Goal: Transaction & Acquisition: Download file/media

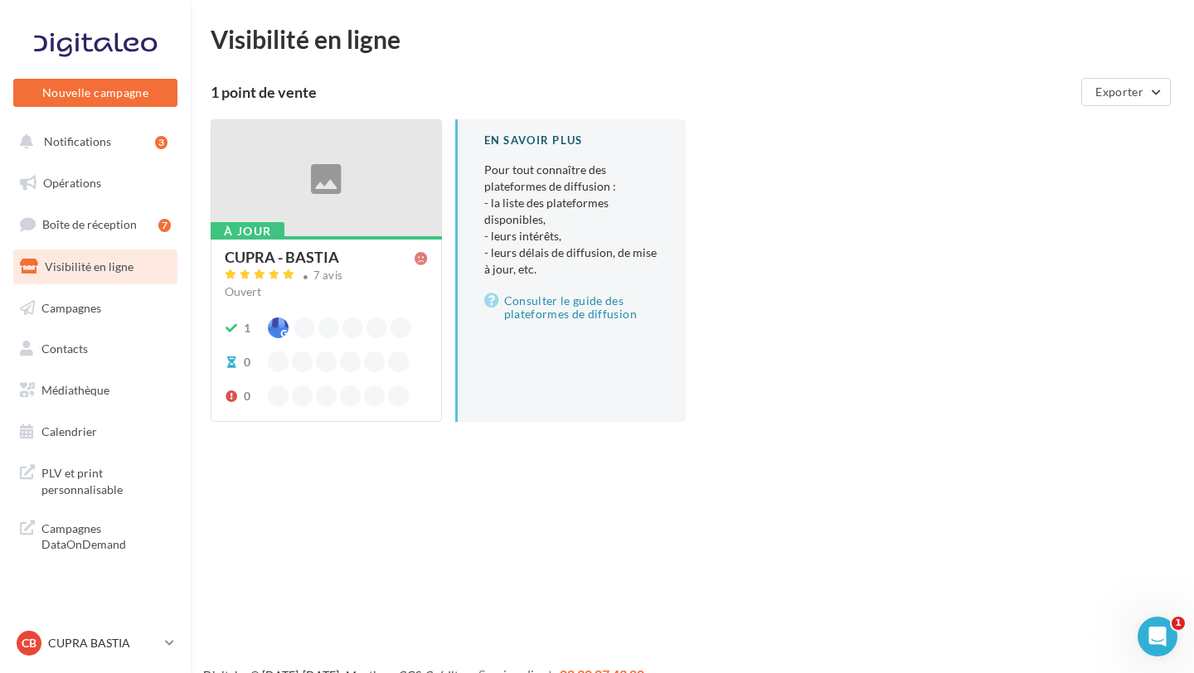
click at [146, 291] on link "Campagnes" at bounding box center [95, 308] width 171 height 35
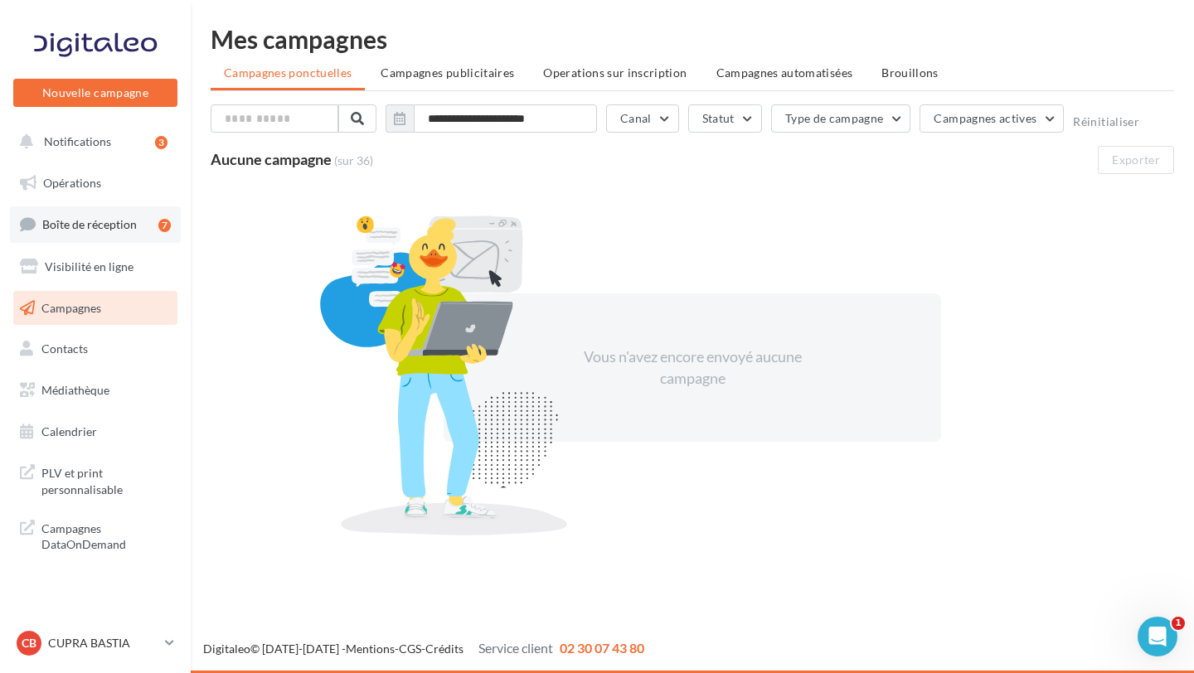
click at [94, 228] on span "Boîte de réception" at bounding box center [89, 224] width 94 height 14
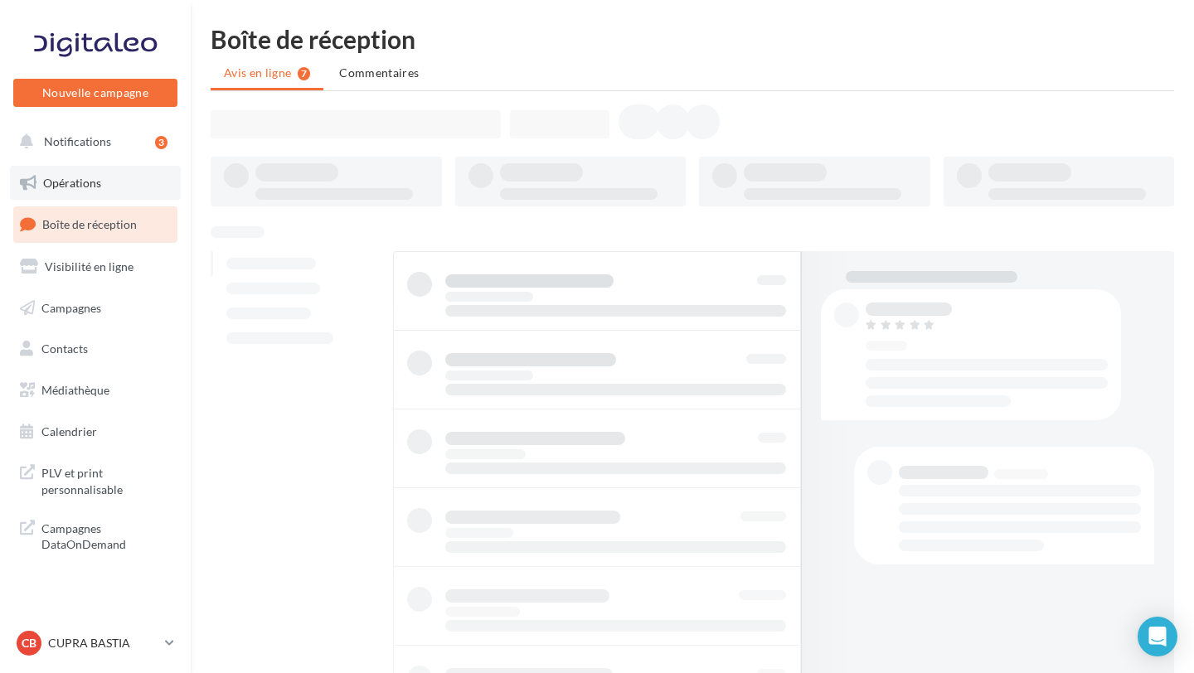
click at [99, 181] on span "Opérations" at bounding box center [72, 183] width 58 height 14
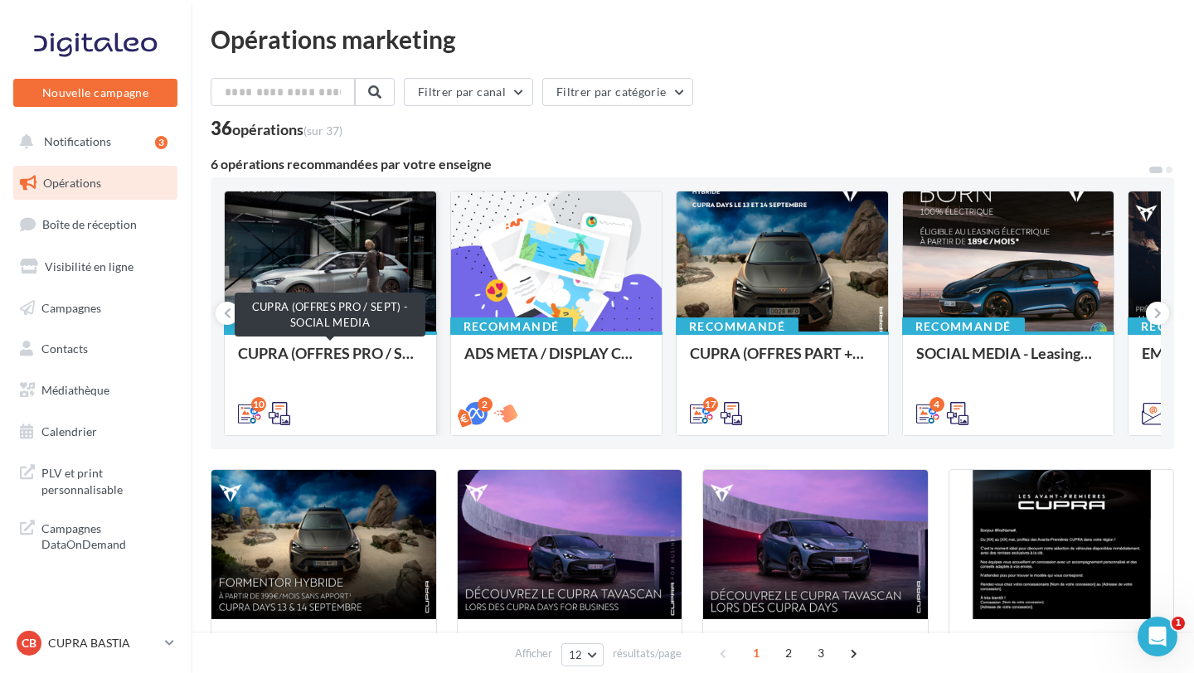
click at [350, 350] on div "CUPRA (OFFRES PRO / SEPT) - SOCIAL MEDIA" at bounding box center [330, 361] width 185 height 33
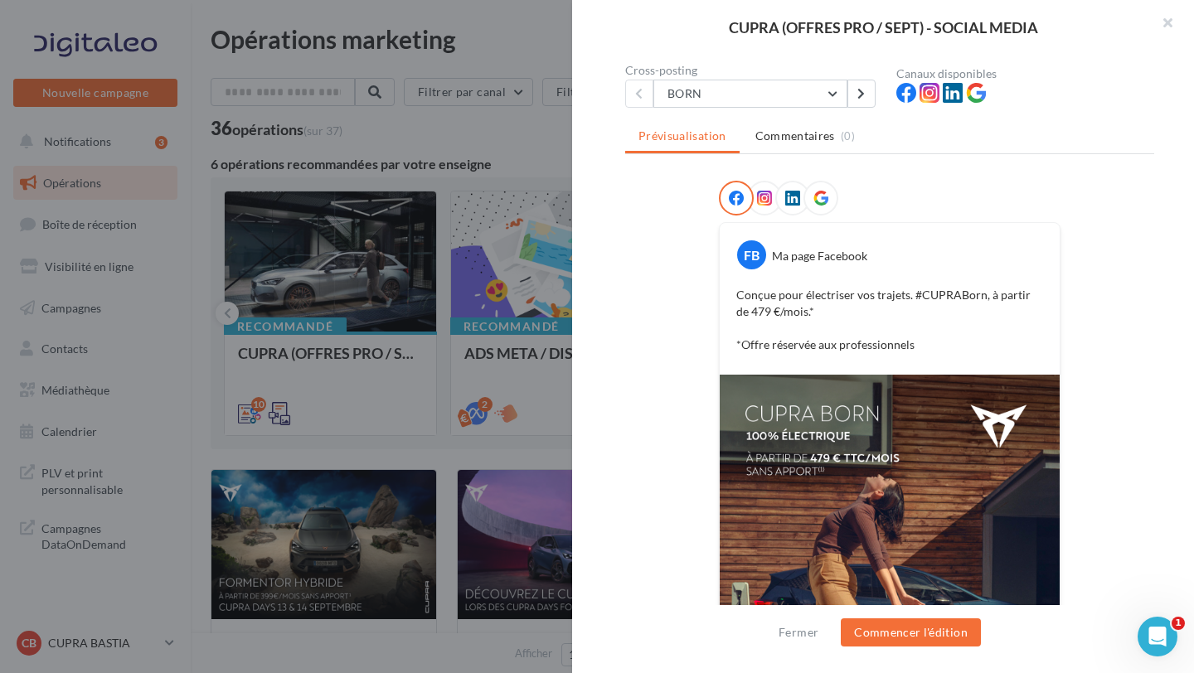
scroll to position [351, 0]
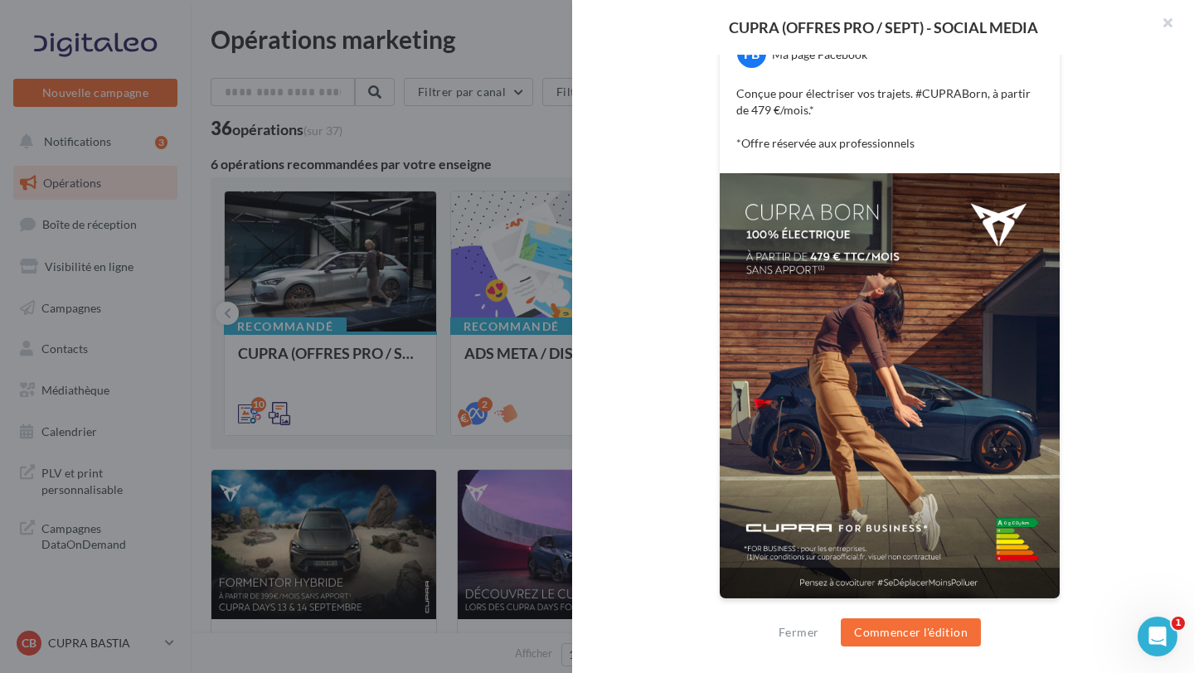
click at [403, 348] on div at bounding box center [597, 336] width 1194 height 673
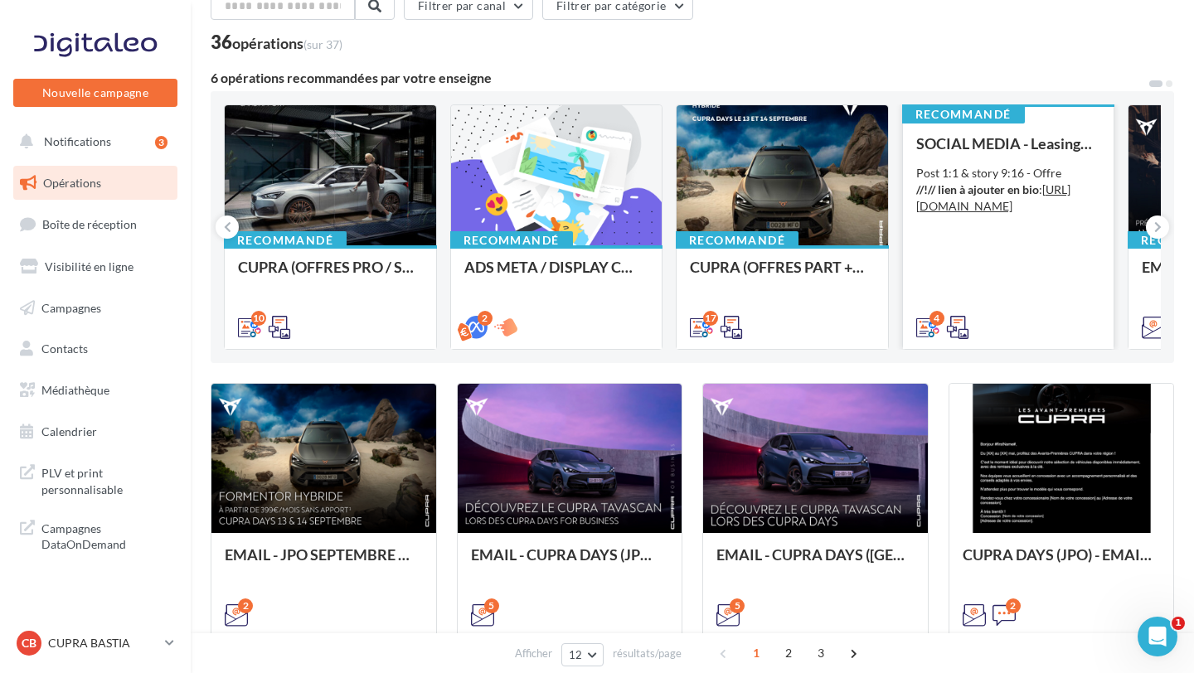
scroll to position [0, 0]
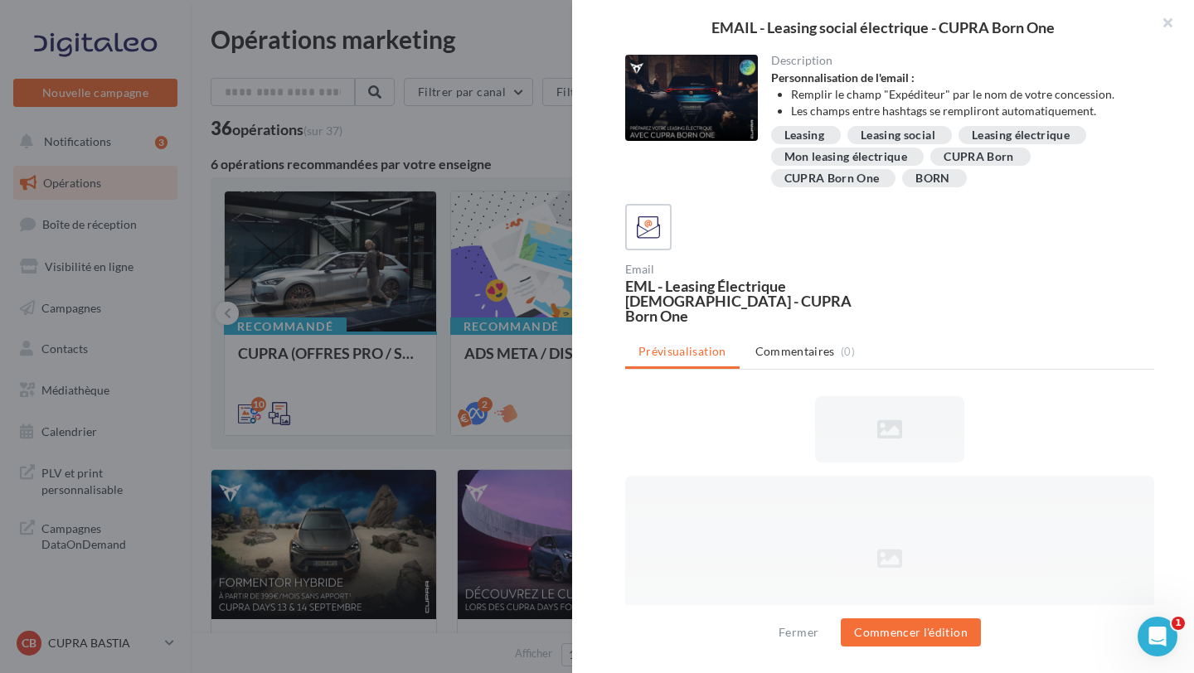
click at [471, 280] on div at bounding box center [597, 336] width 1194 height 673
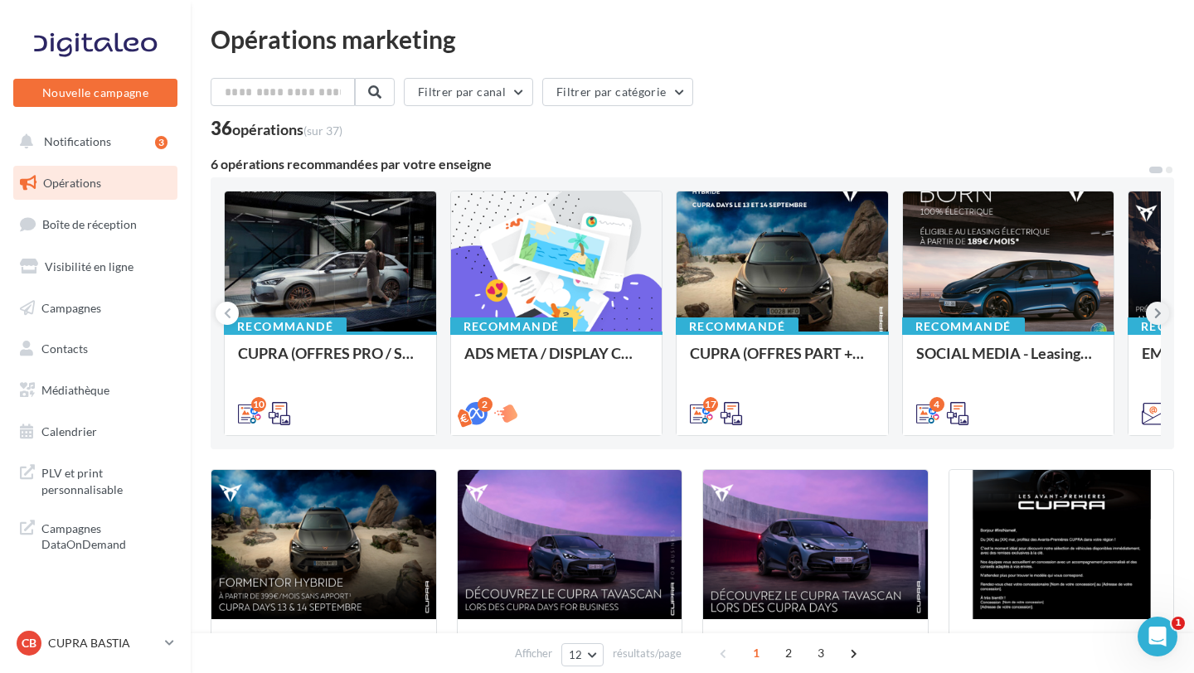
click at [1156, 314] on icon at bounding box center [1157, 313] width 7 height 17
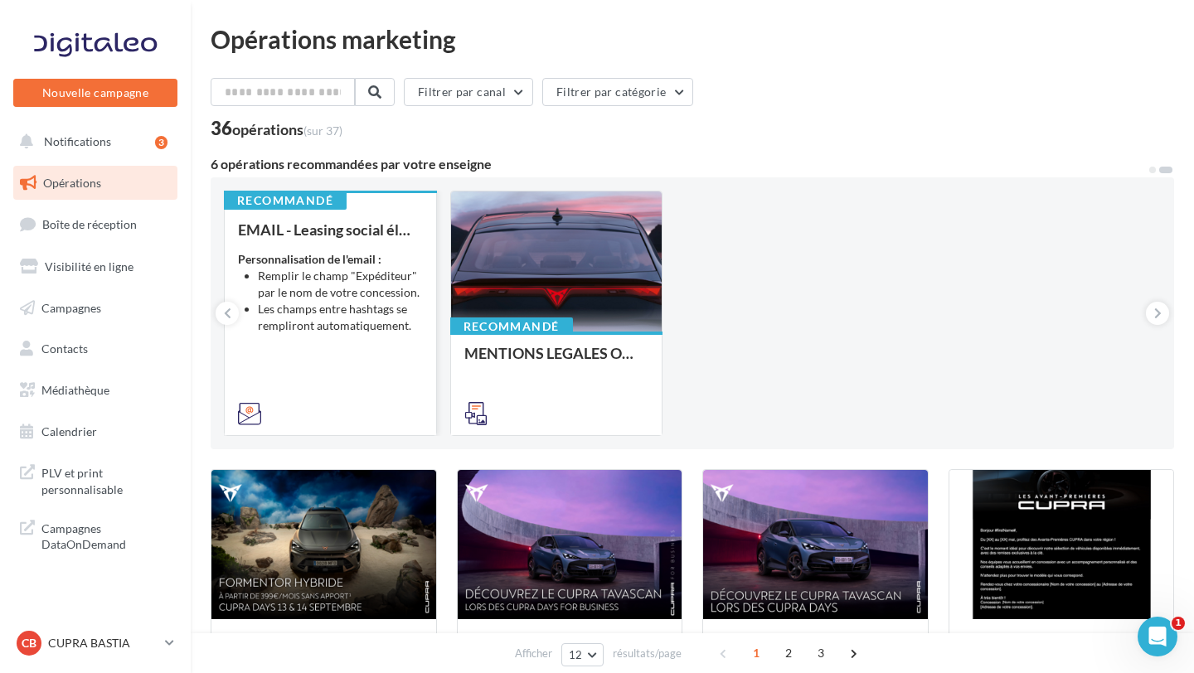
click at [341, 261] on strong "Personnalisation de l'email :" at bounding box center [309, 259] width 143 height 14
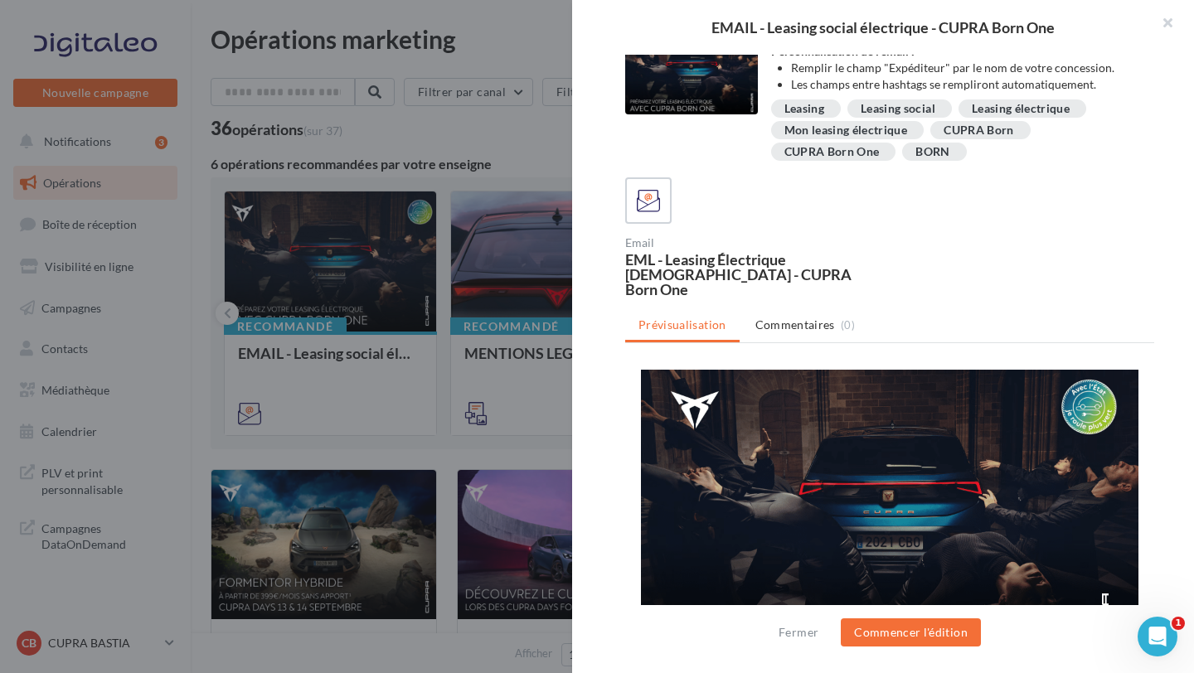
scroll to position [53, 0]
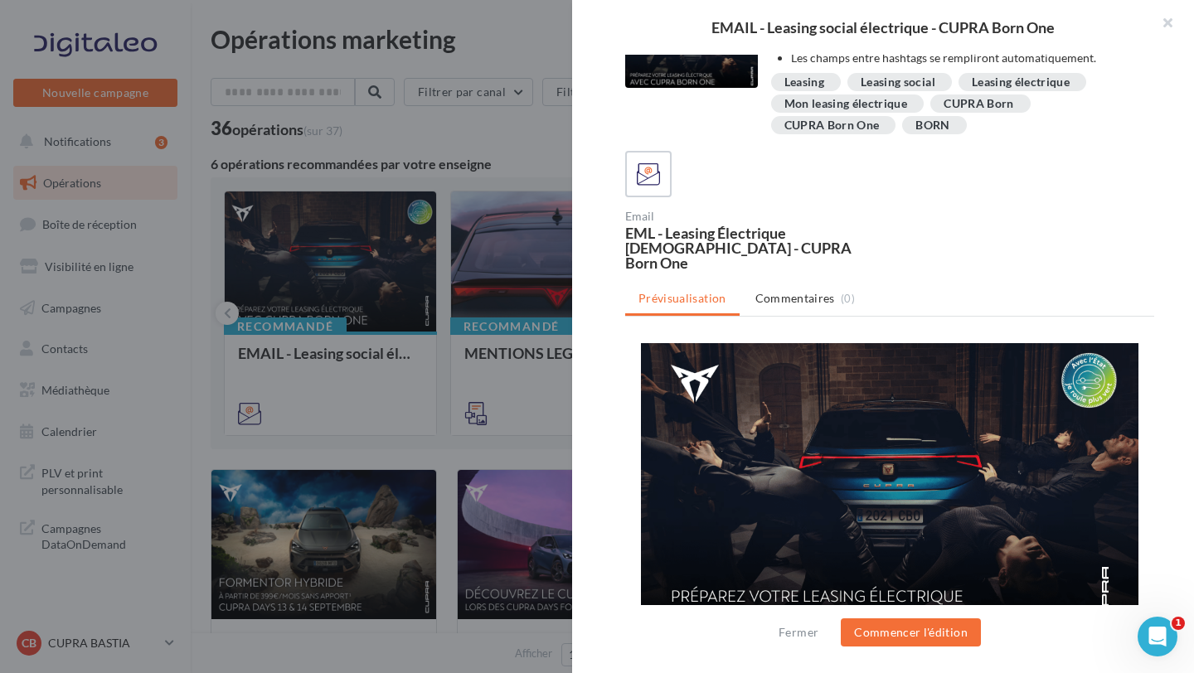
click at [464, 459] on div at bounding box center [597, 336] width 1194 height 673
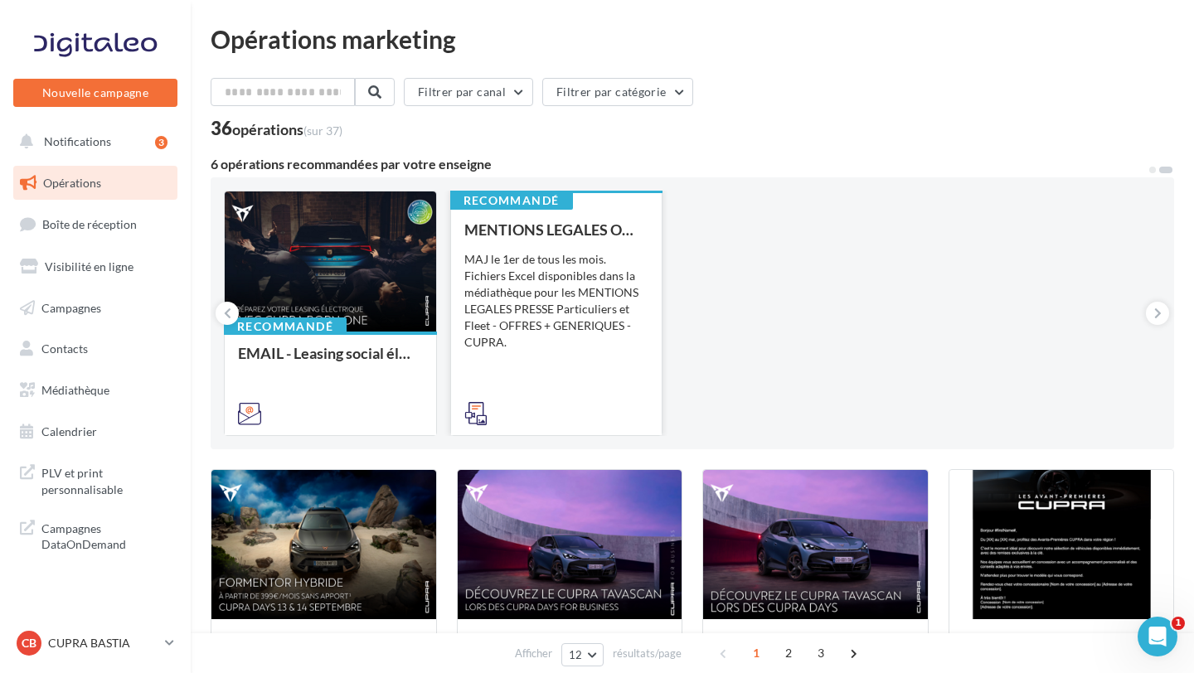
click at [517, 282] on div "MAJ le 1er de tous les mois. Fichiers Excel disponibles dans la médiathèque pou…" at bounding box center [556, 300] width 185 height 99
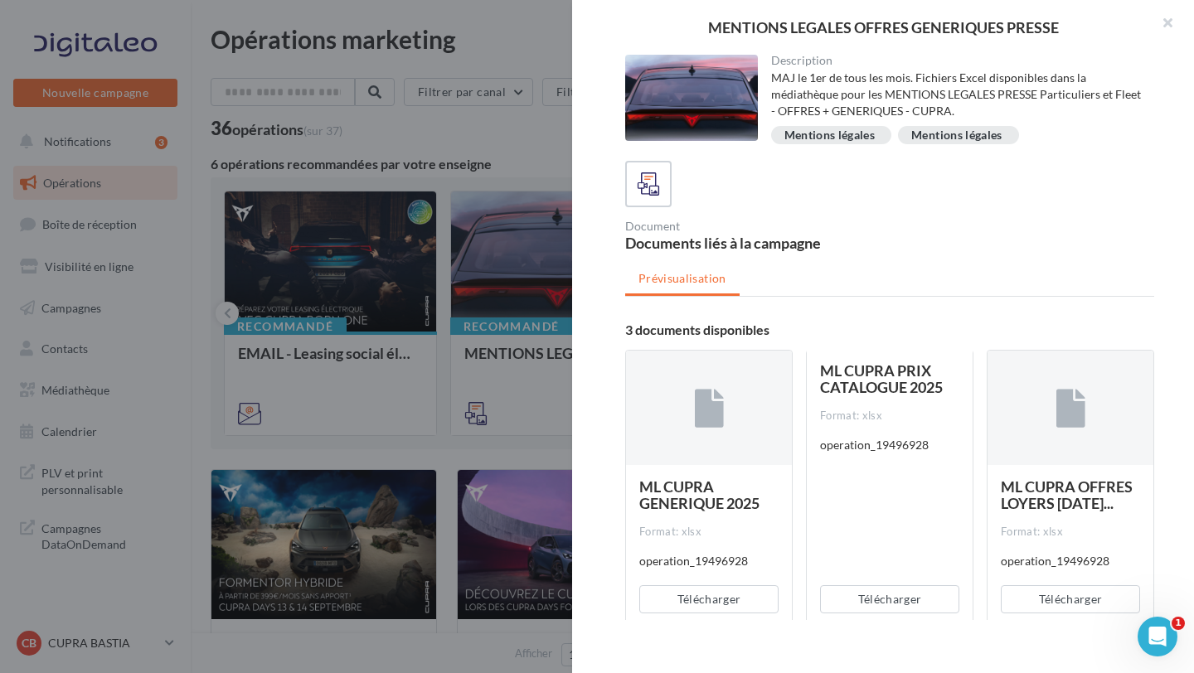
scroll to position [34, 0]
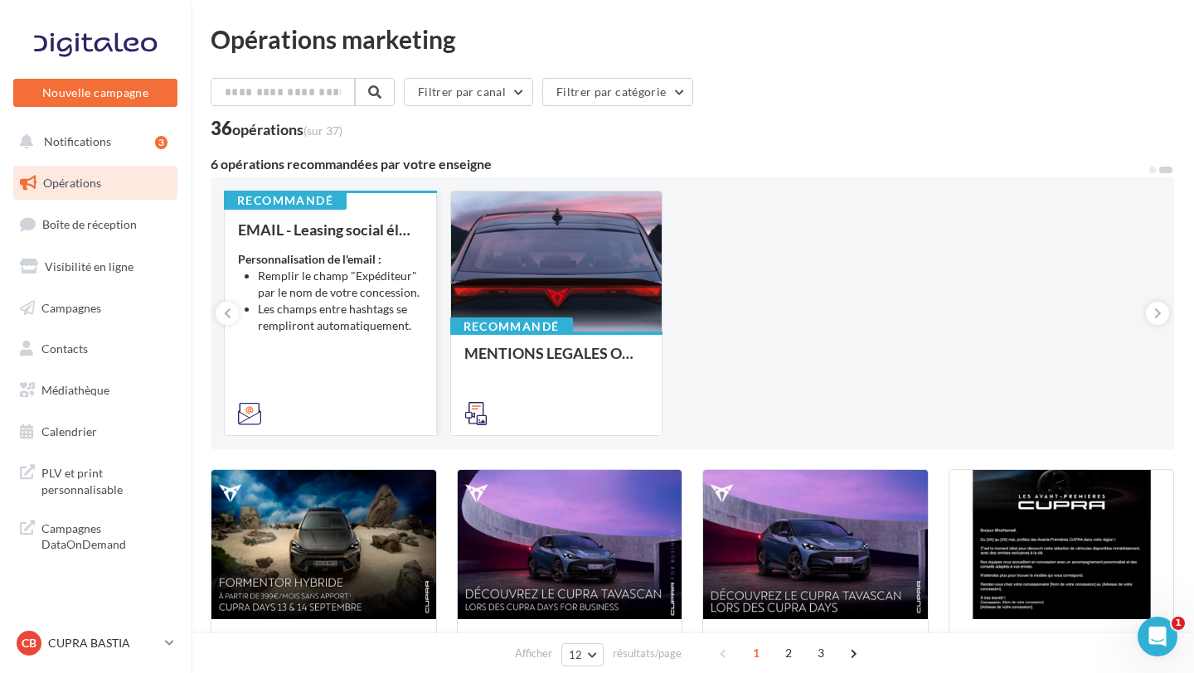
click at [369, 332] on li "Les champs entre hashtags se rempliront automatiquement." at bounding box center [340, 317] width 165 height 33
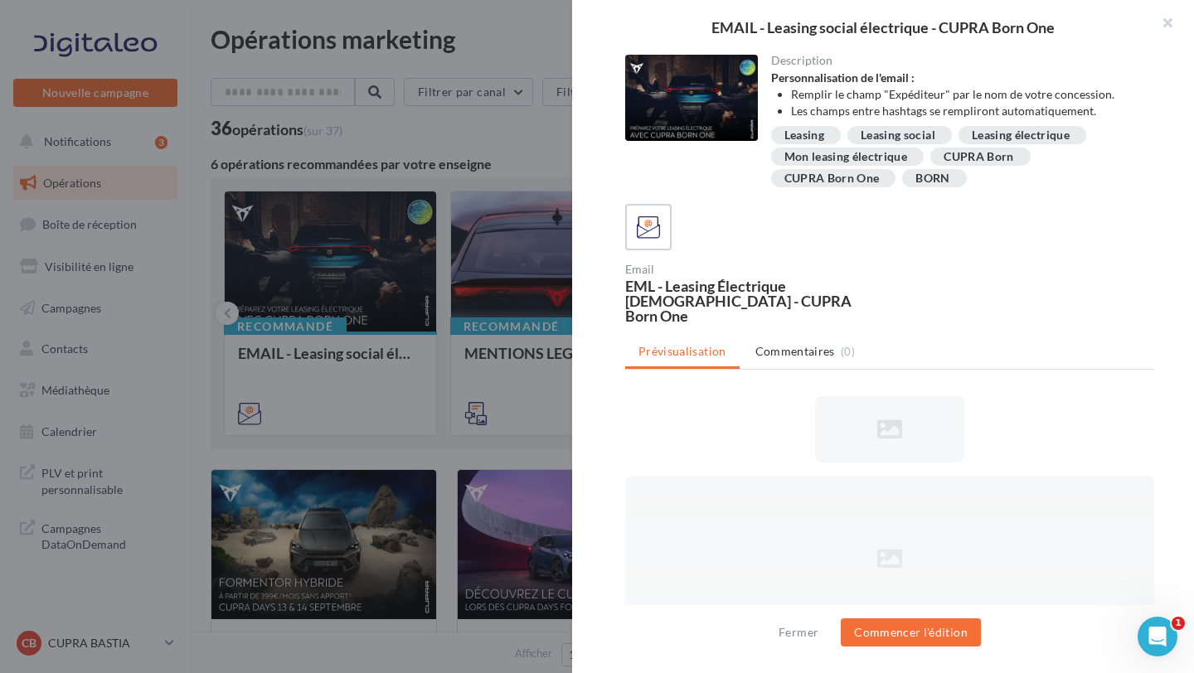
scroll to position [0, 0]
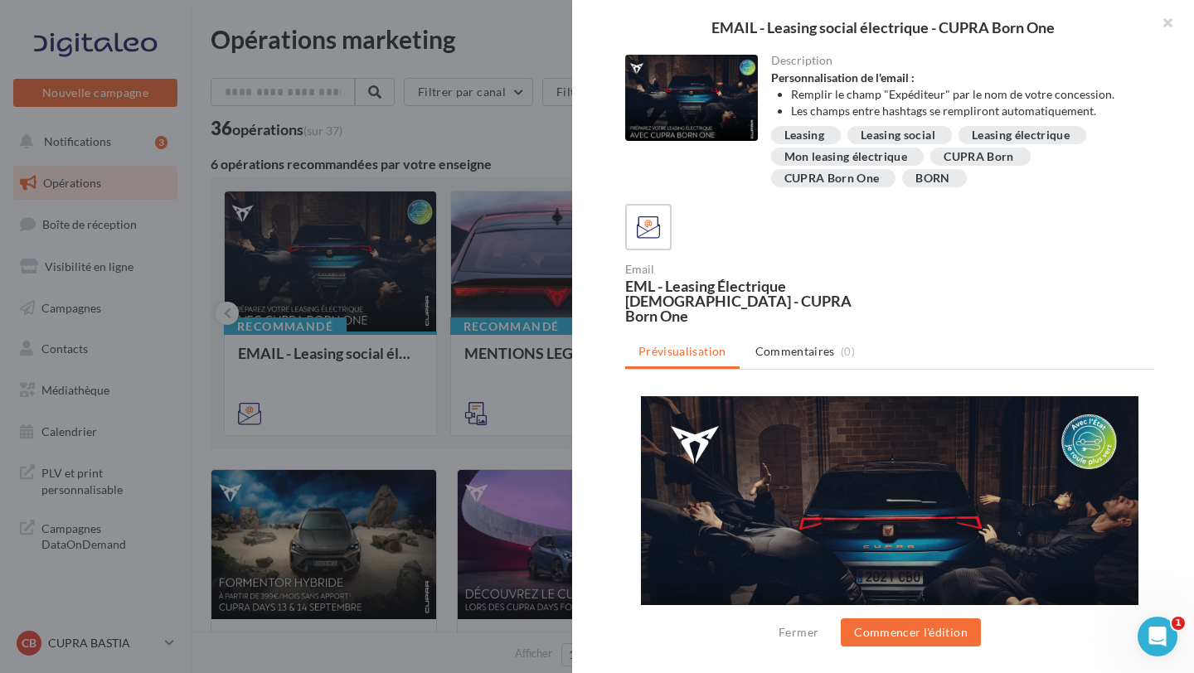
click at [927, 182] on div "BORN" at bounding box center [932, 178] width 34 height 12
click at [958, 160] on div "CUPRA Born" at bounding box center [978, 157] width 70 height 12
click at [974, 159] on div "CUPRA Born" at bounding box center [978, 157] width 70 height 12
click at [1165, 23] on button "button" at bounding box center [1160, 25] width 66 height 50
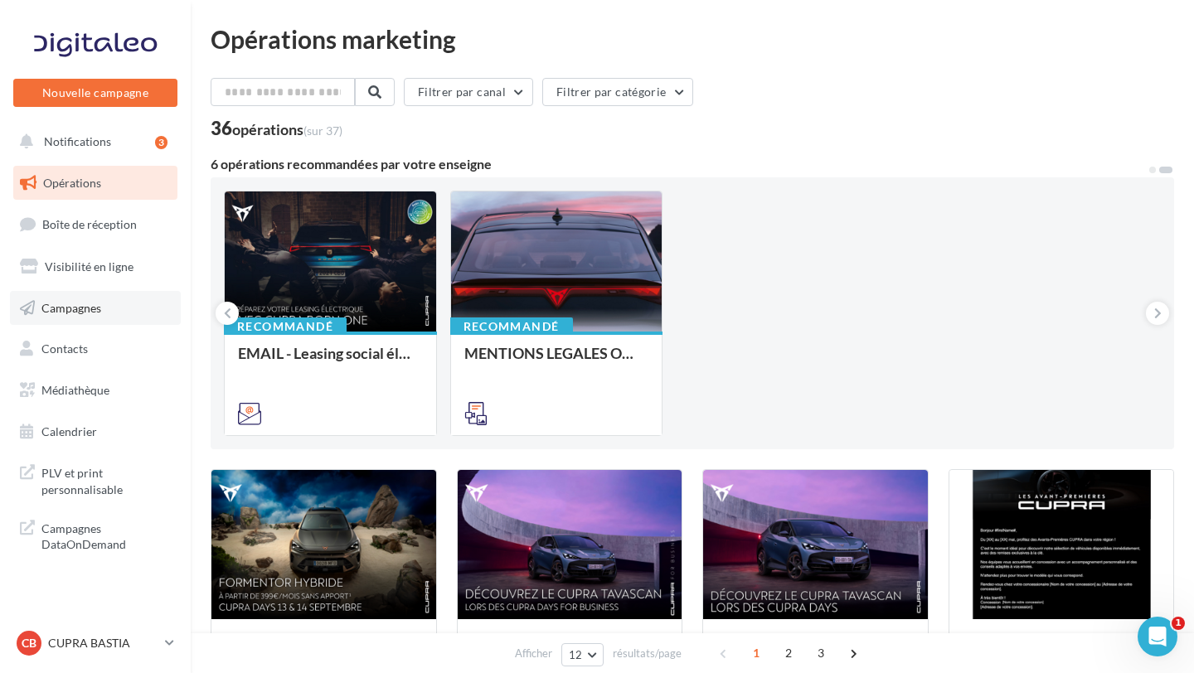
click at [99, 301] on span "Campagnes" at bounding box center [71, 307] width 60 height 14
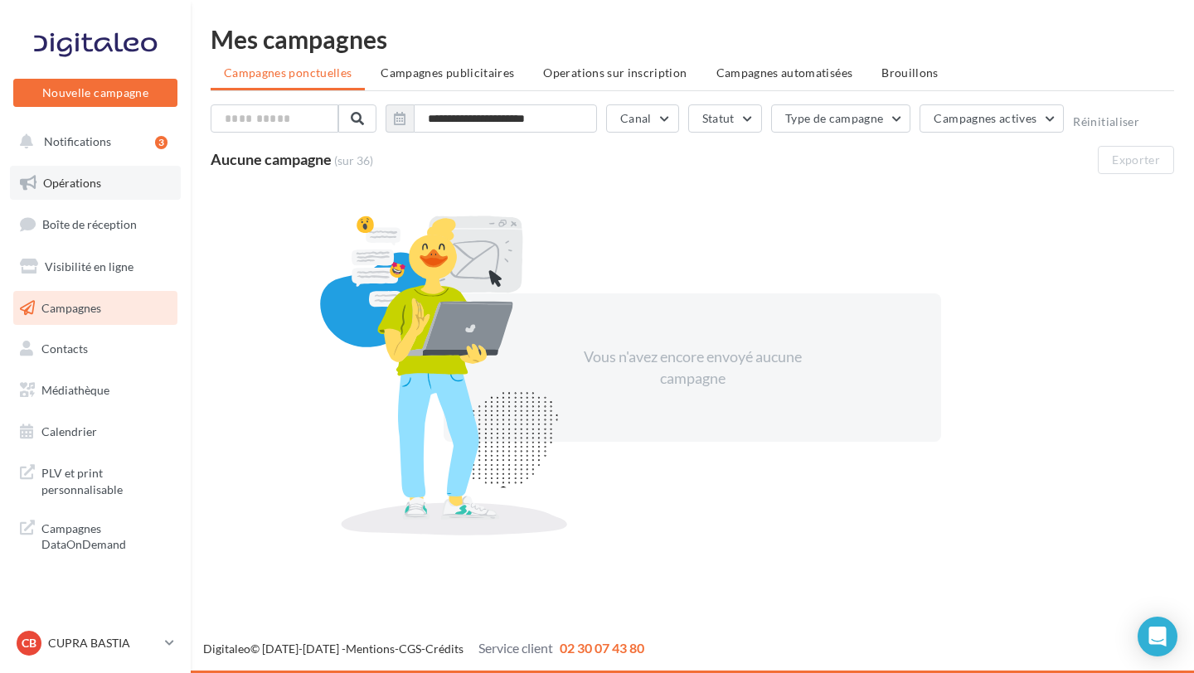
click at [124, 180] on link "Opérations" at bounding box center [95, 183] width 171 height 35
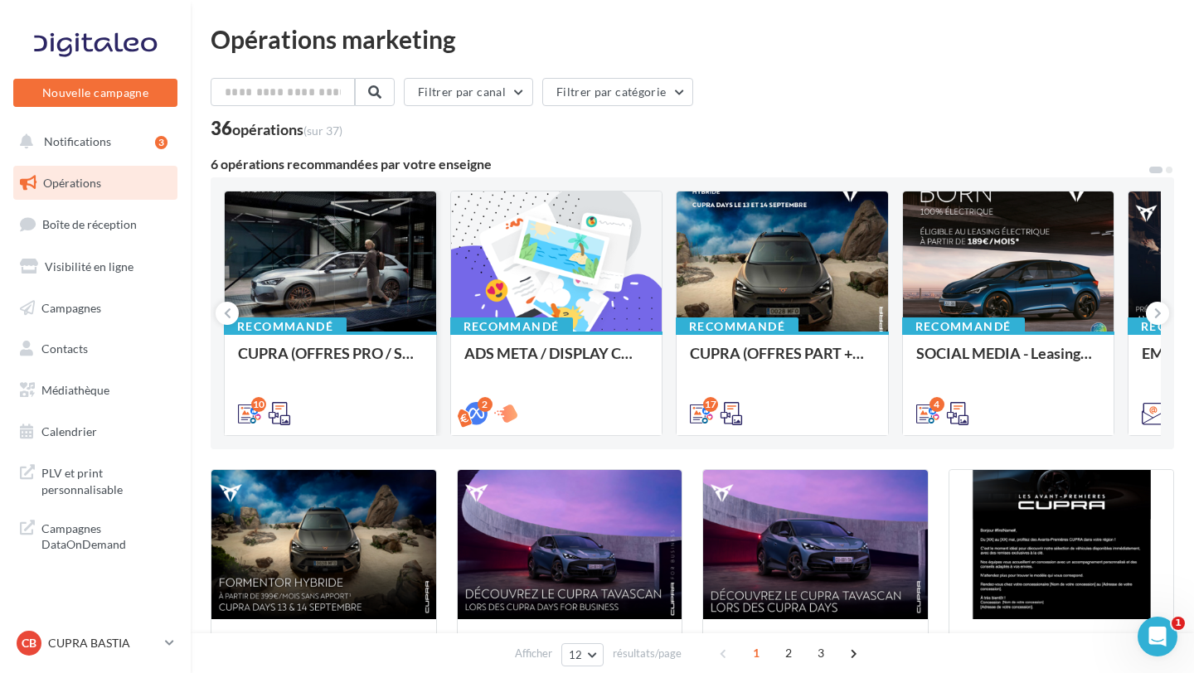
scroll to position [50, 0]
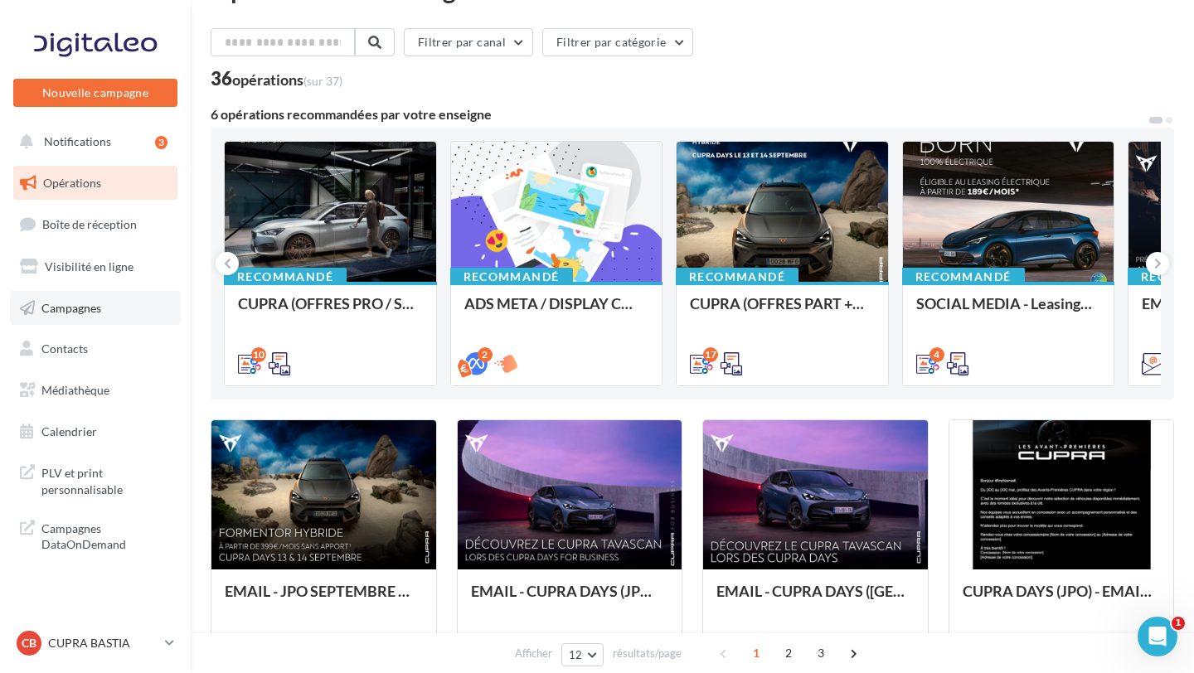
click at [98, 310] on span "Campagnes" at bounding box center [71, 307] width 60 height 14
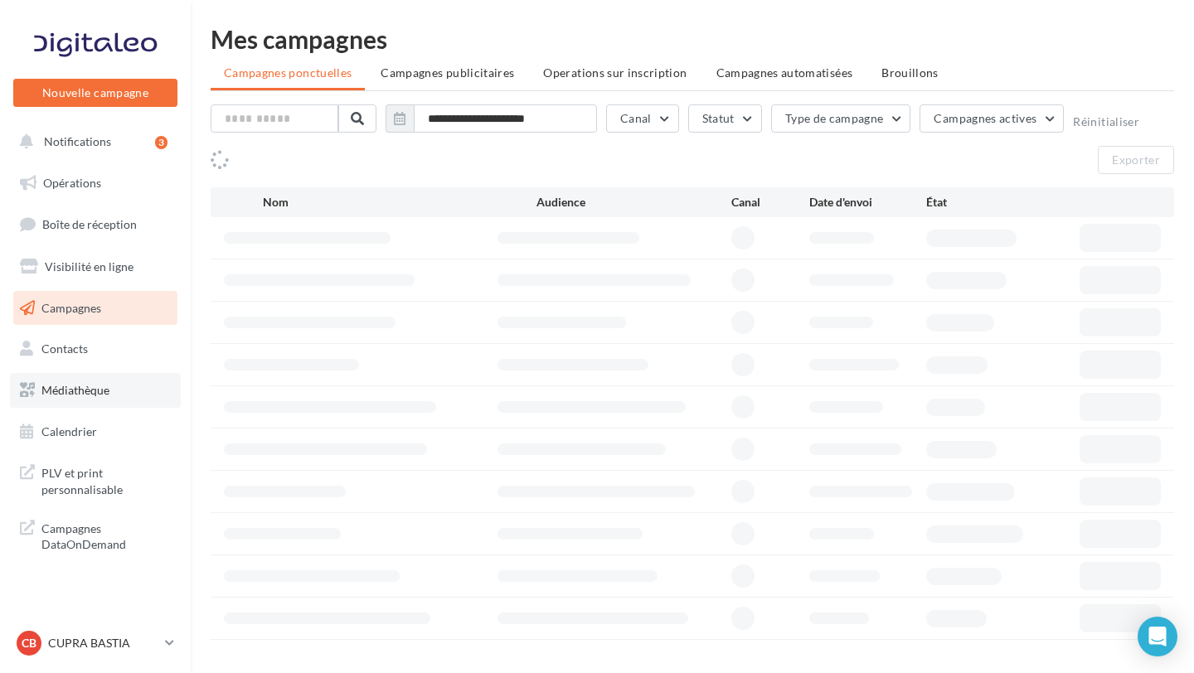
click at [98, 399] on link "Médiathèque" at bounding box center [95, 390] width 171 height 35
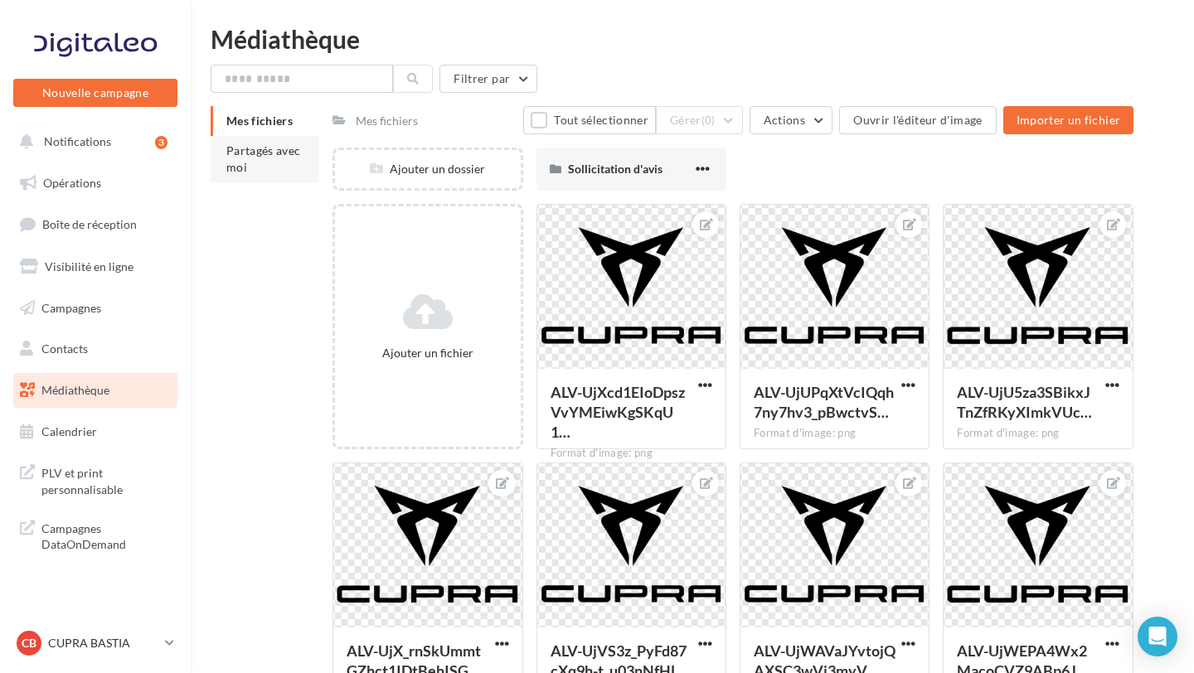
click at [244, 145] on span "Partagés avec moi" at bounding box center [263, 158] width 75 height 31
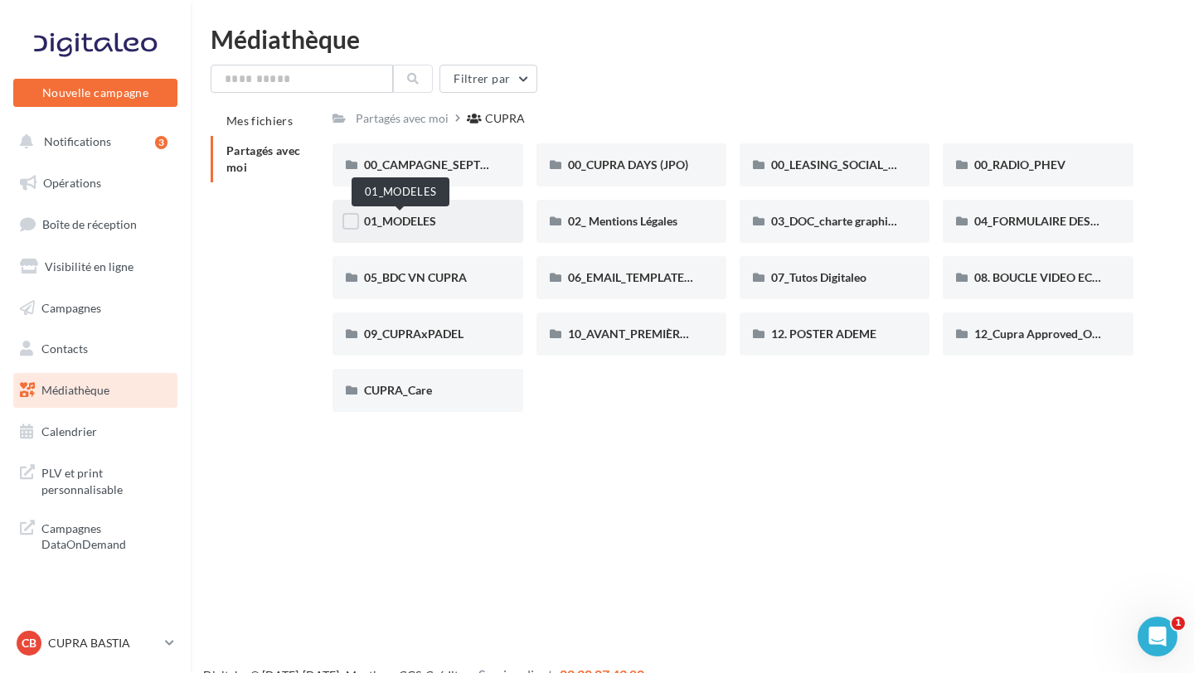
click at [419, 224] on span "01_MODELES" at bounding box center [400, 221] width 72 height 14
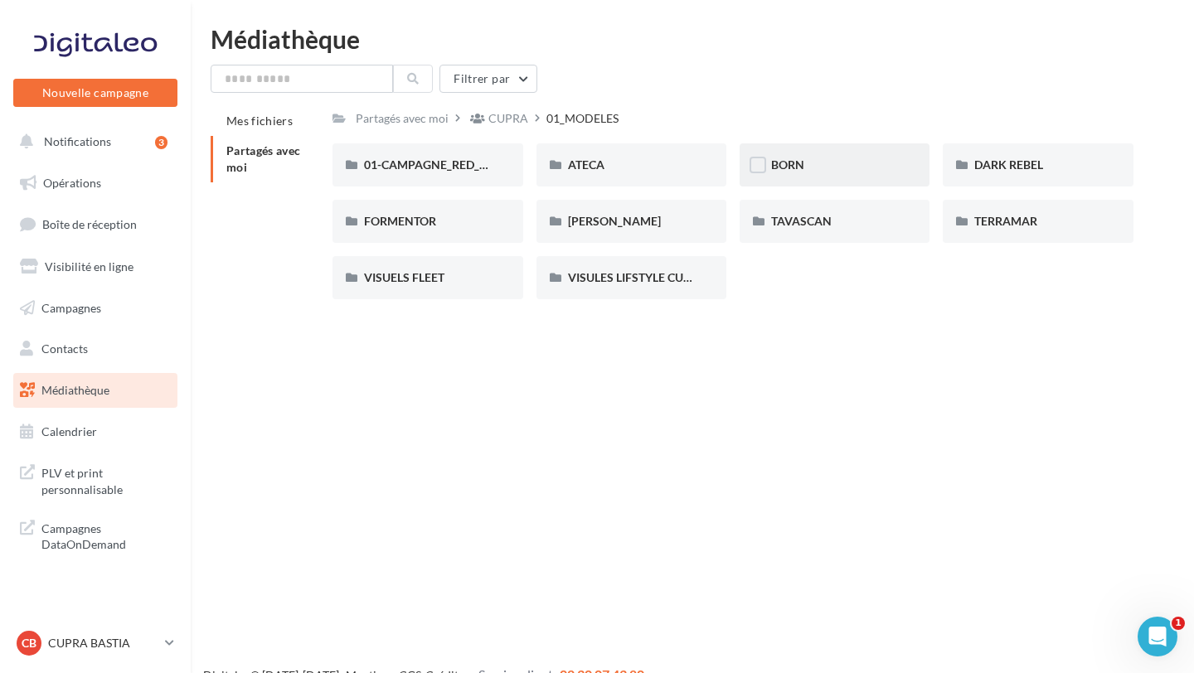
click at [818, 147] on div "BORN" at bounding box center [834, 164] width 190 height 43
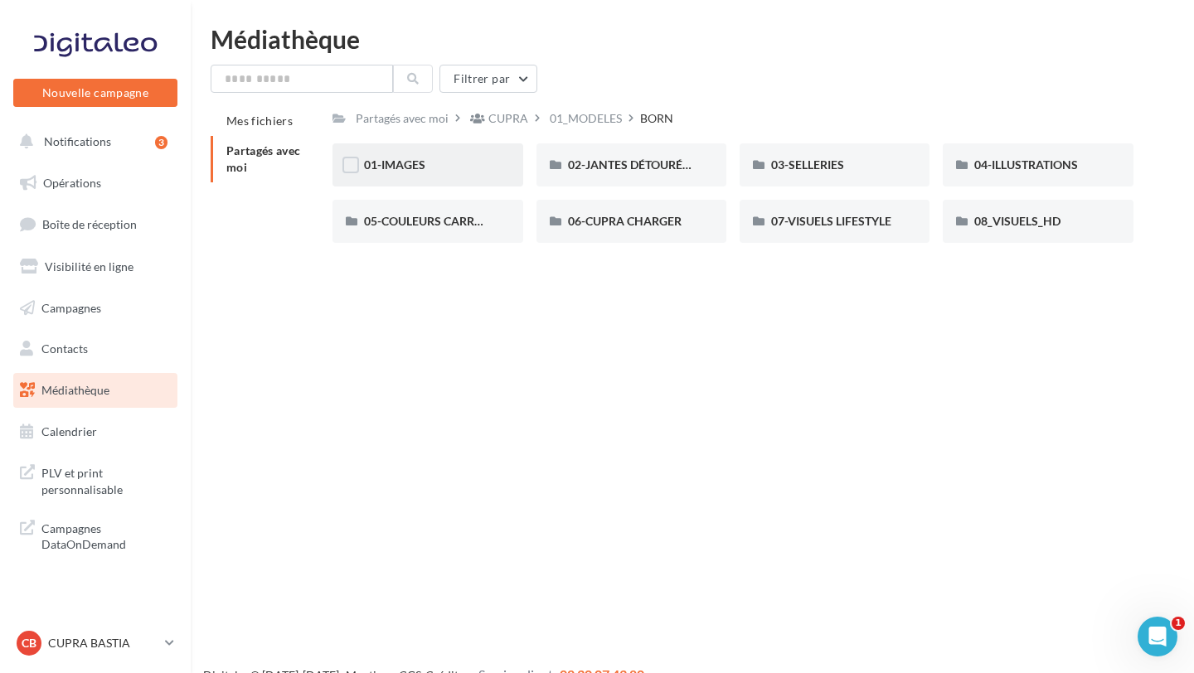
click at [450, 160] on div "01-IMAGES" at bounding box center [427, 165] width 127 height 17
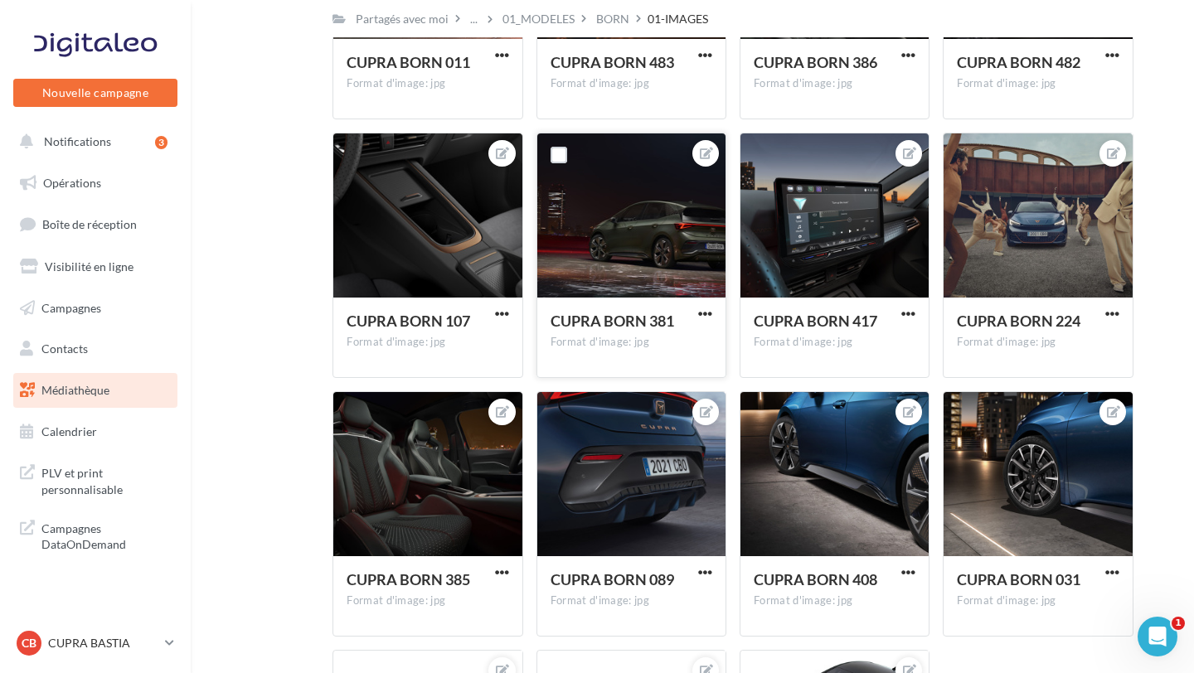
scroll to position [6724, 0]
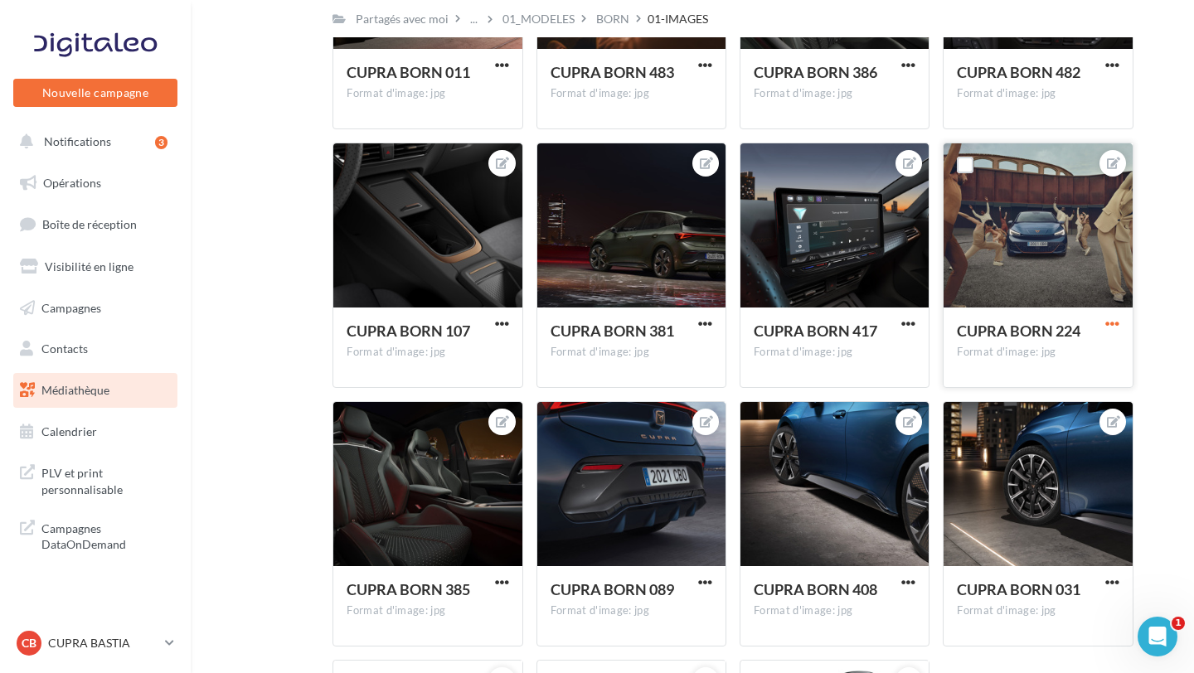
click at [1116, 330] on span "button" at bounding box center [1112, 324] width 14 height 14
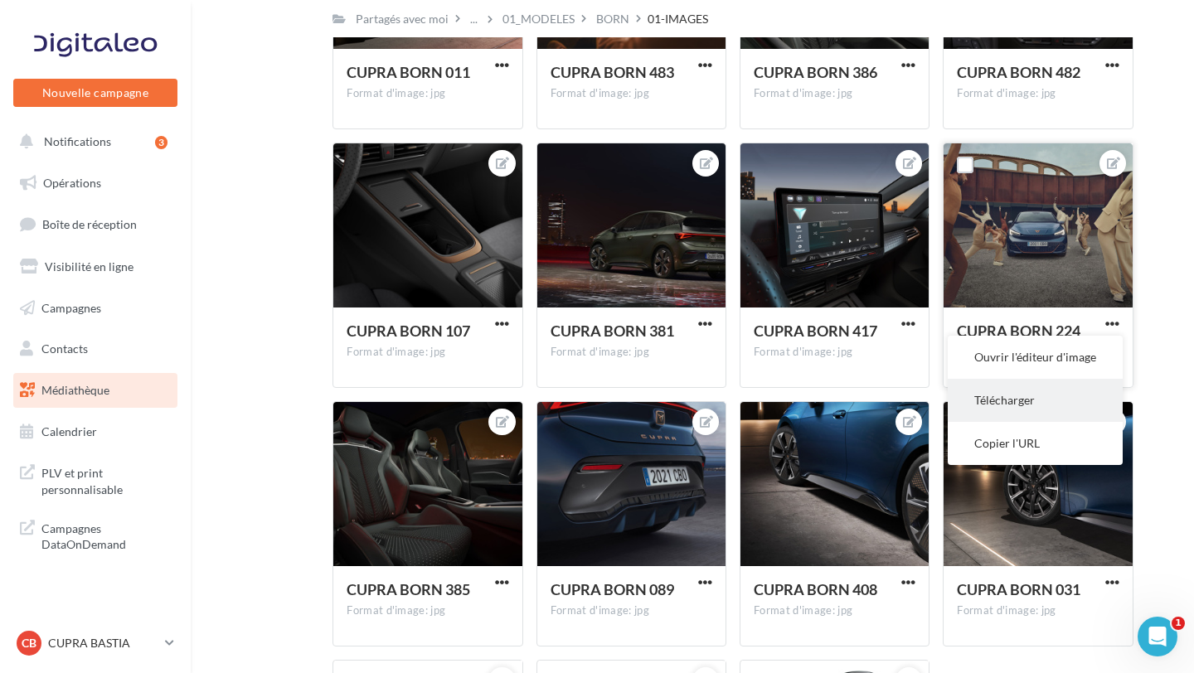
click at [1032, 394] on button "Télécharger" at bounding box center [1034, 400] width 175 height 43
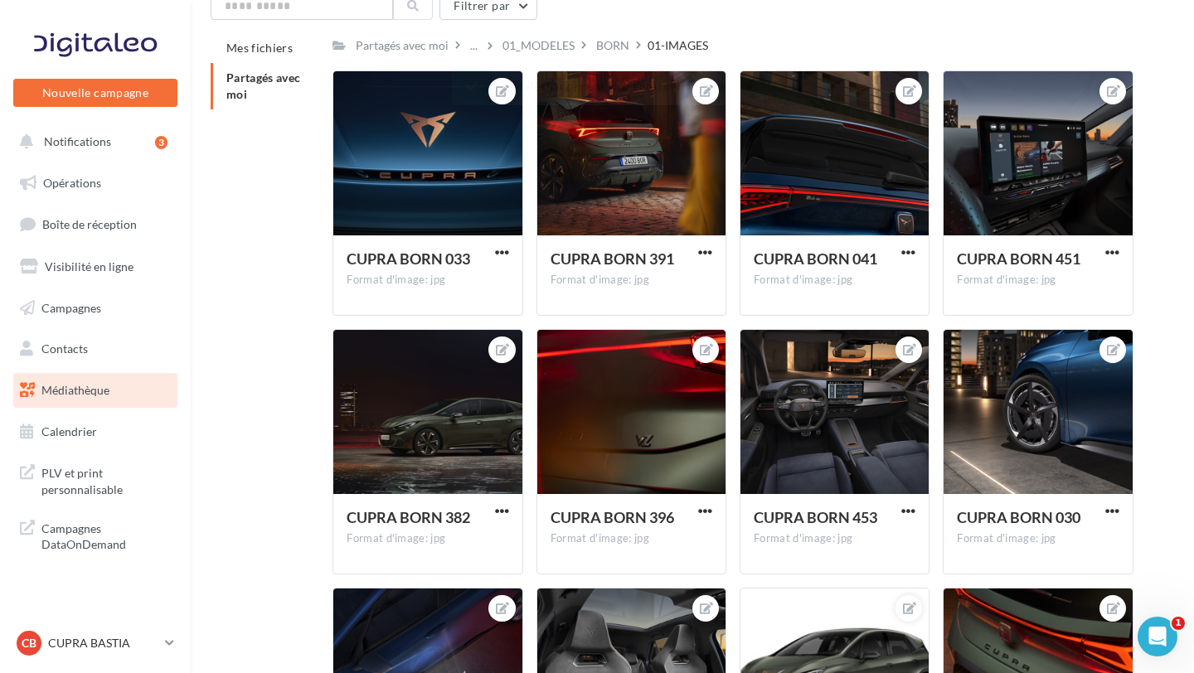
scroll to position [0, 0]
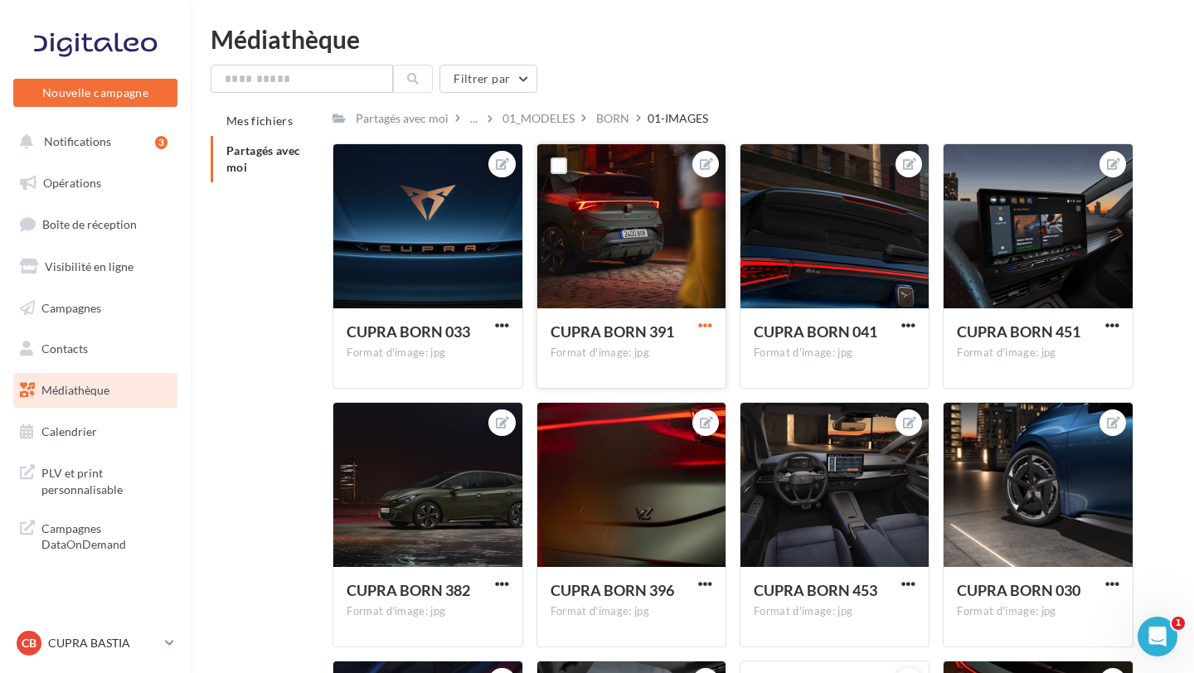
click at [711, 332] on span "button" at bounding box center [705, 325] width 14 height 14
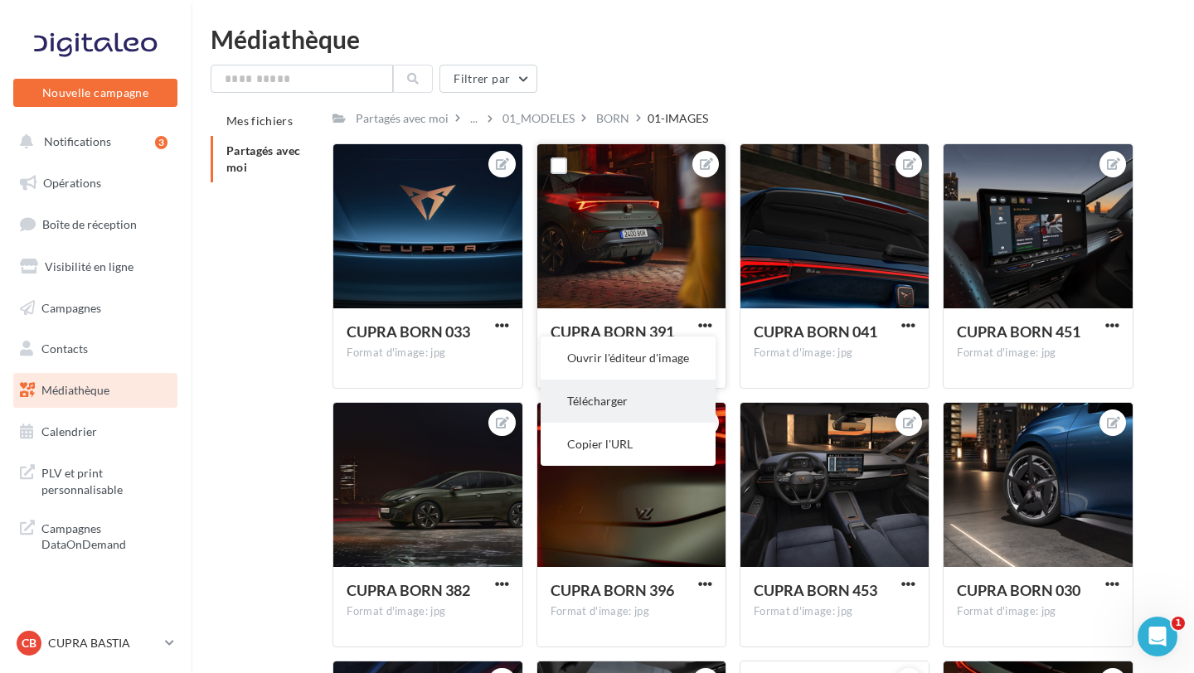
click at [664, 401] on button "Télécharger" at bounding box center [627, 401] width 175 height 43
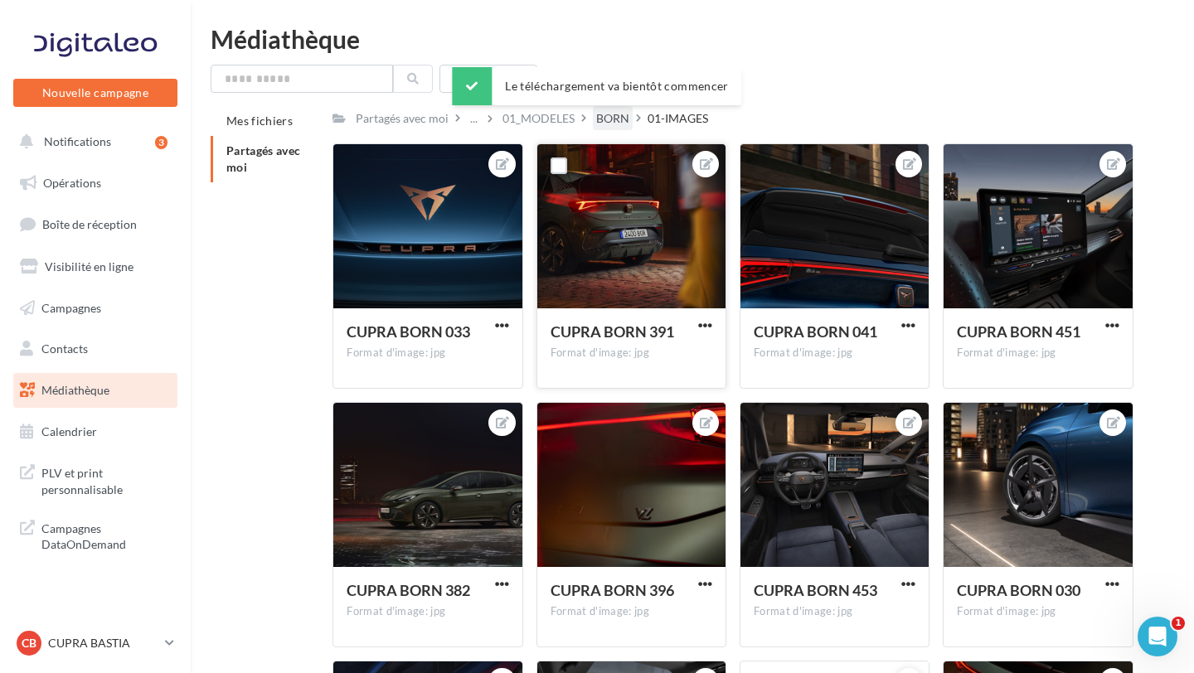
click at [609, 119] on div "BORN" at bounding box center [612, 118] width 33 height 17
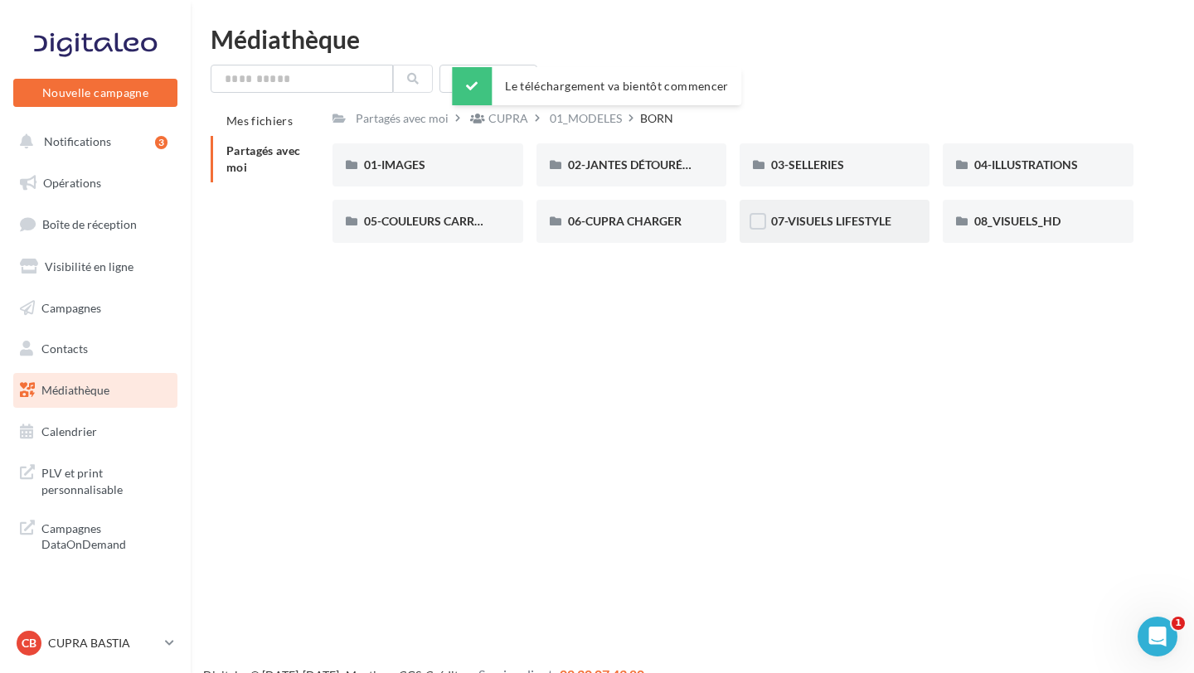
click at [827, 231] on div "07-VISUELS LIFESTYLE" at bounding box center [834, 221] width 190 height 43
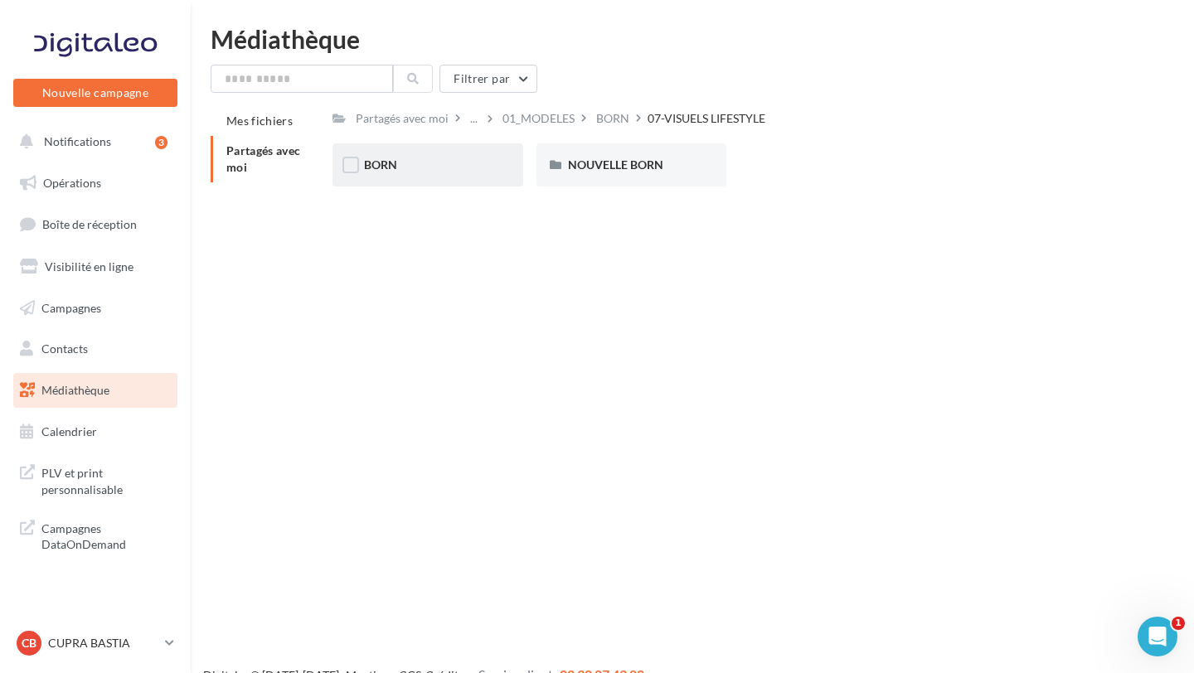
click at [434, 177] on div "BORN" at bounding box center [427, 164] width 190 height 43
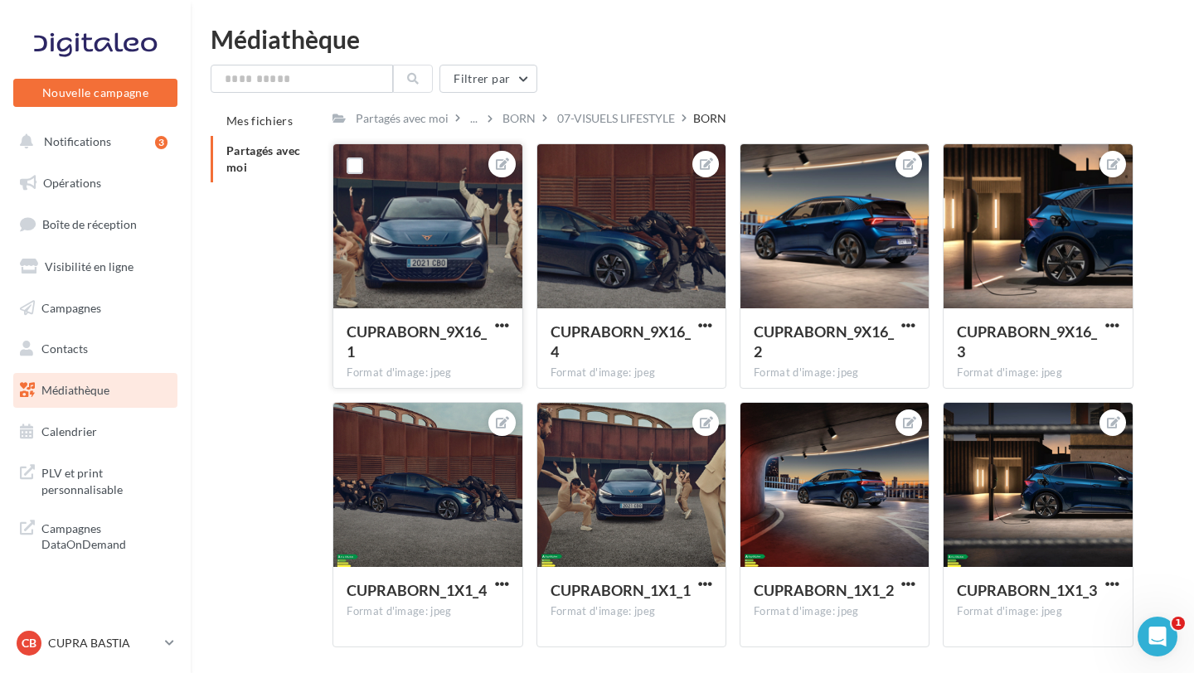
click at [511, 326] on div at bounding box center [502, 326] width 21 height 17
click at [505, 331] on span "button" at bounding box center [502, 325] width 14 height 14
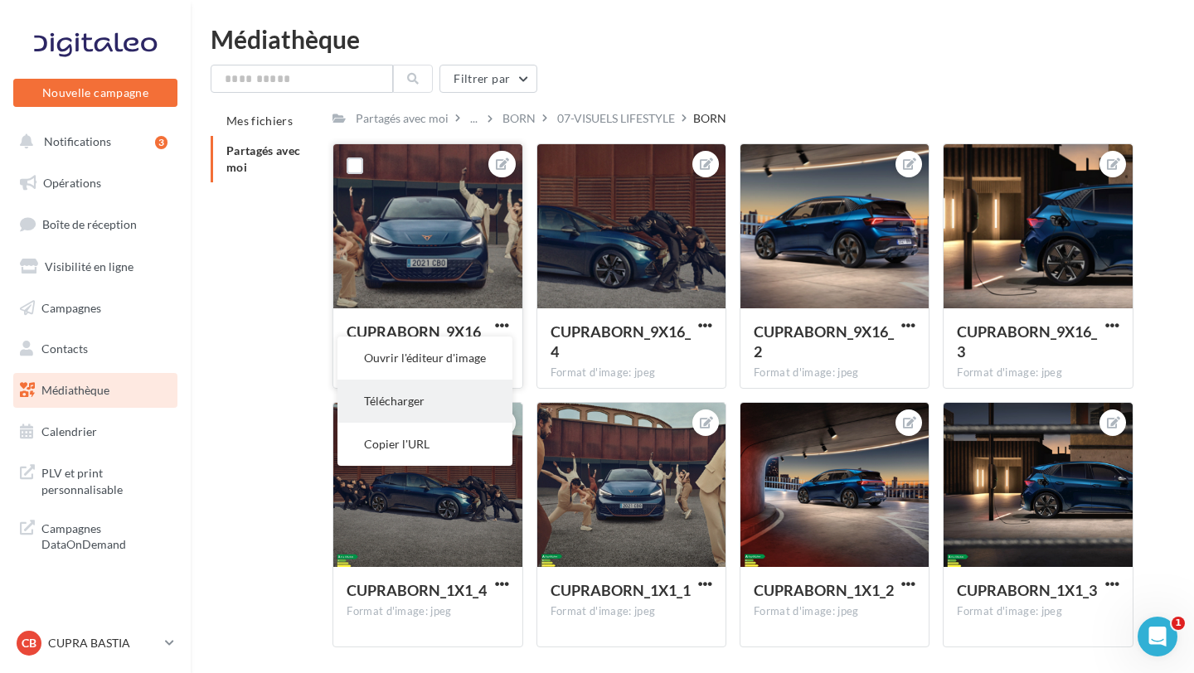
click at [486, 397] on button "Télécharger" at bounding box center [424, 401] width 175 height 43
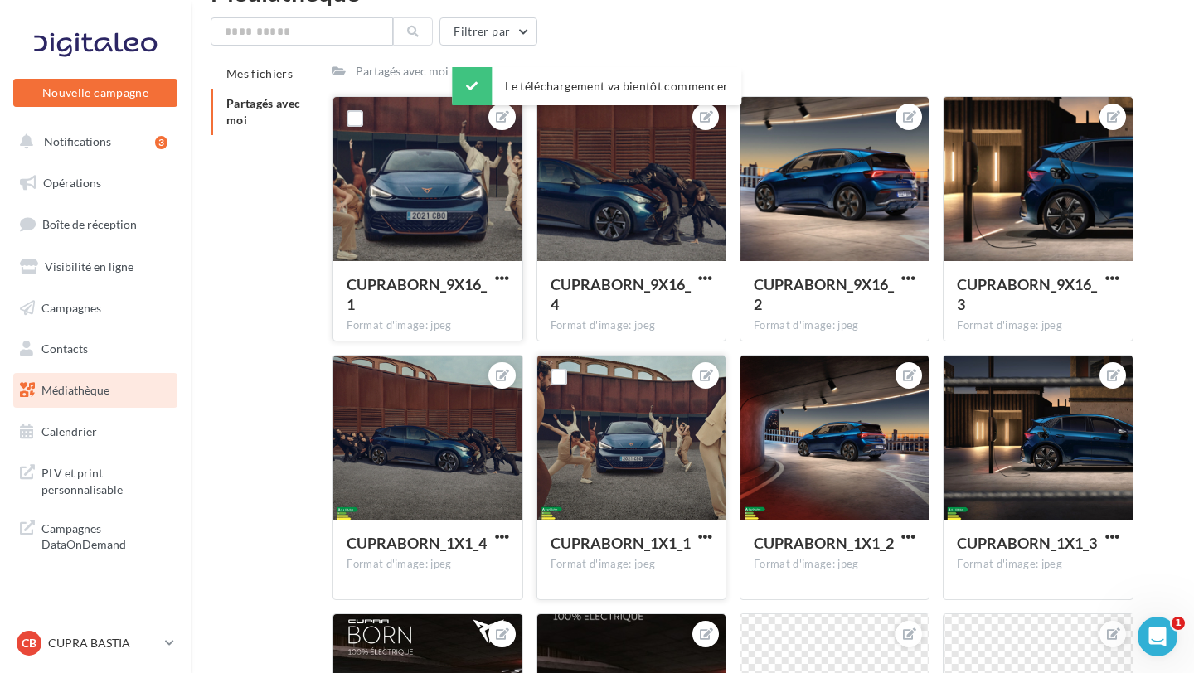
scroll to position [67, 0]
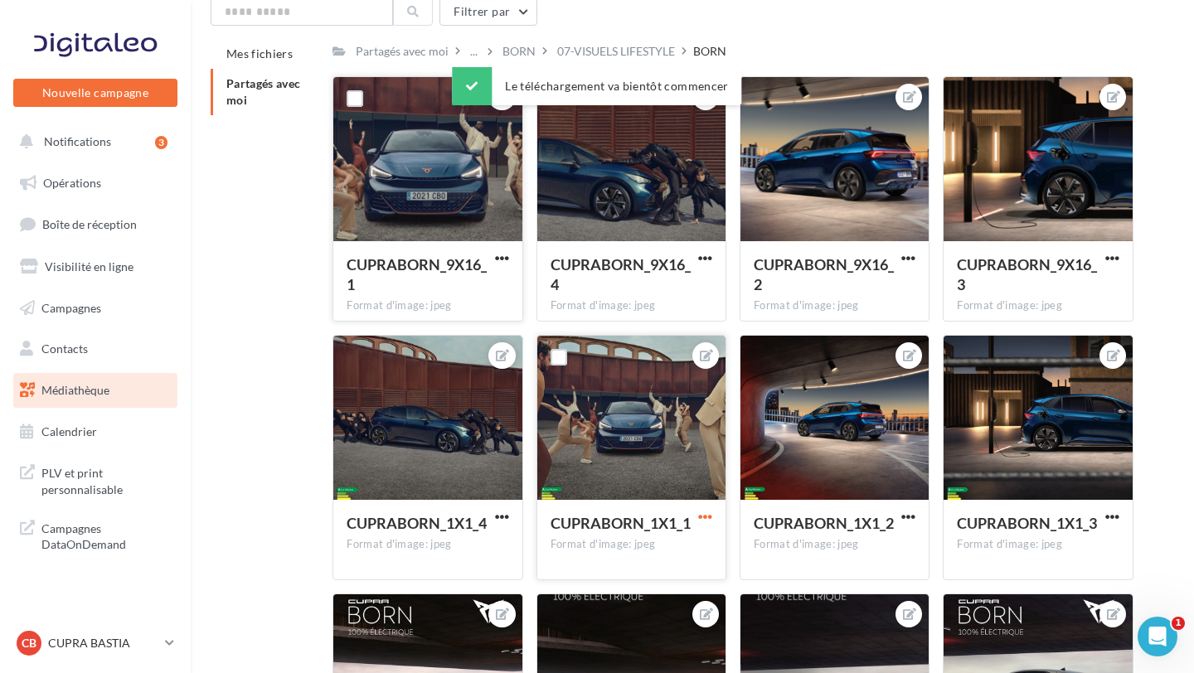
click at [709, 520] on span "button" at bounding box center [705, 517] width 14 height 14
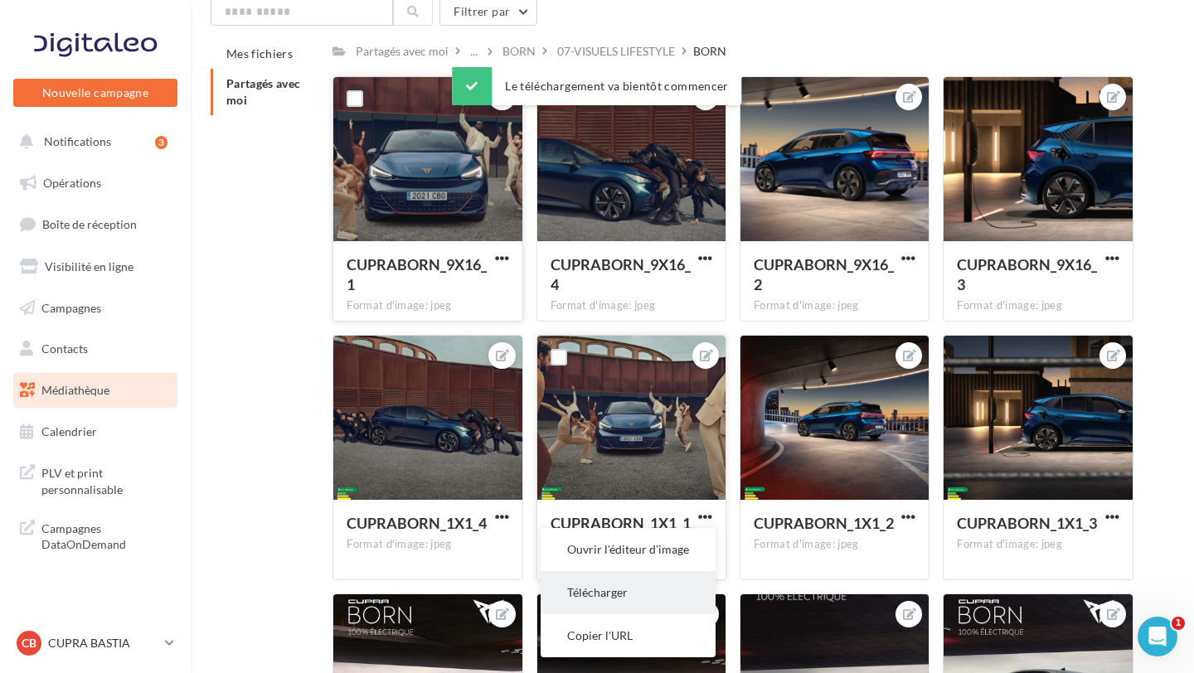
click at [668, 575] on button "Télécharger" at bounding box center [627, 592] width 175 height 43
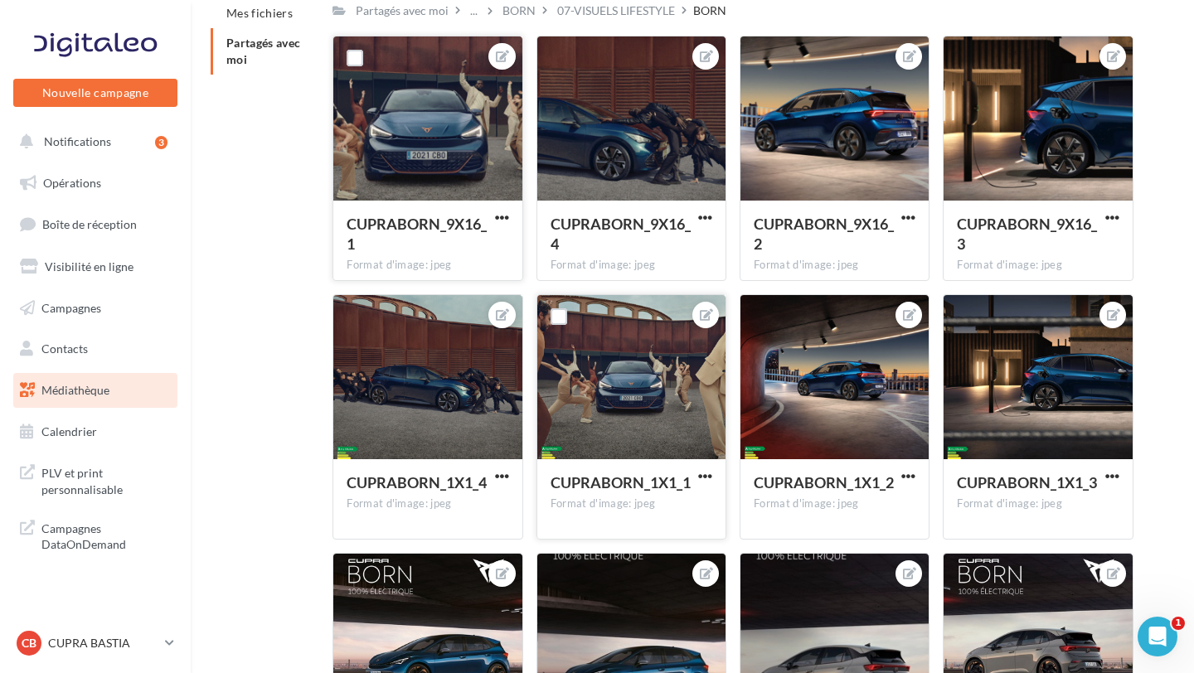
scroll to position [0, 0]
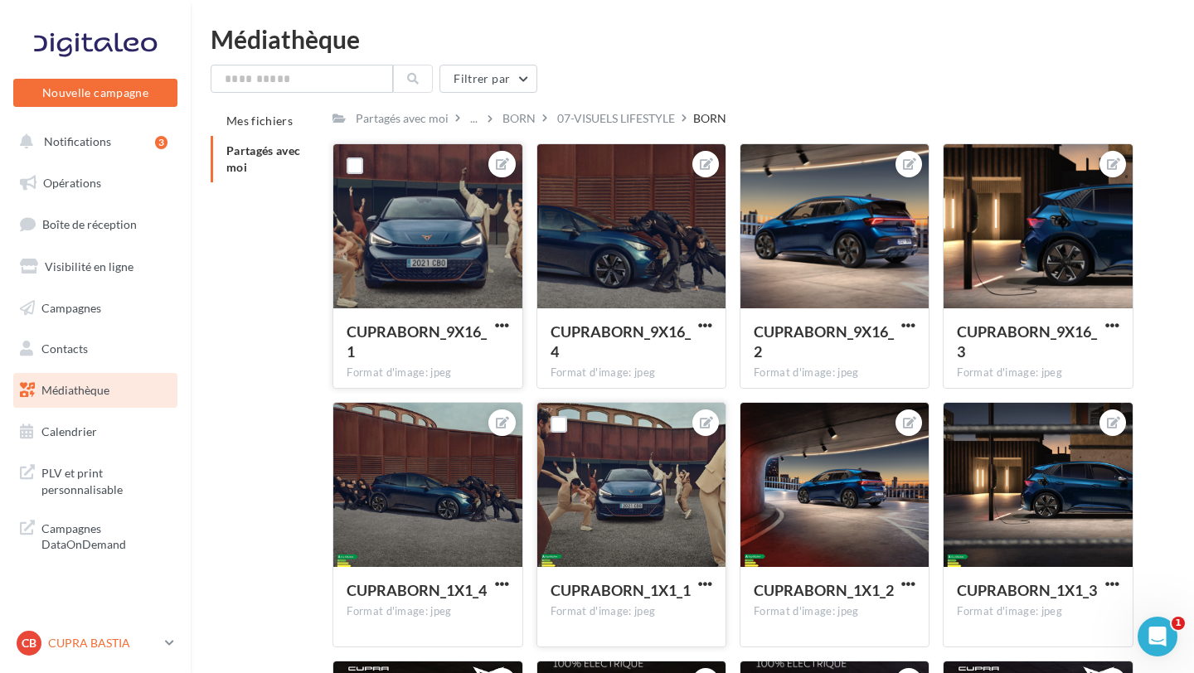
click at [83, 642] on p "CUPRA BASTIA" at bounding box center [103, 643] width 110 height 17
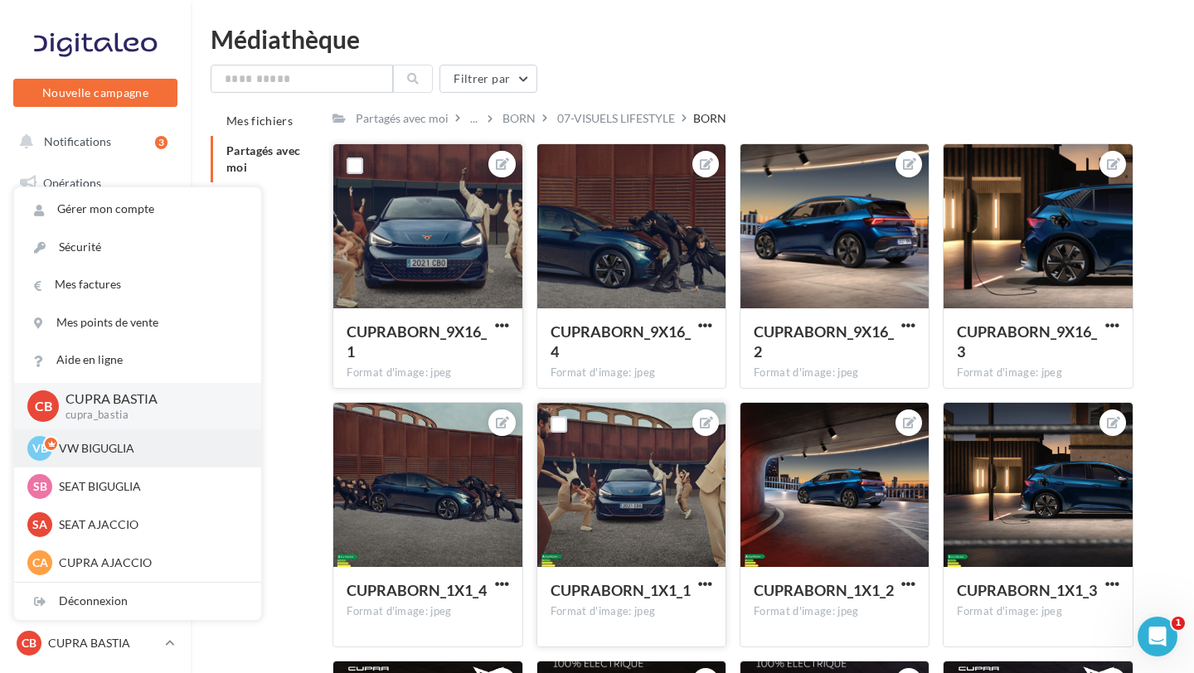
click at [113, 449] on p "VW BIGUGLIA" at bounding box center [150, 448] width 182 height 17
